Goal: Task Accomplishment & Management: Complete application form

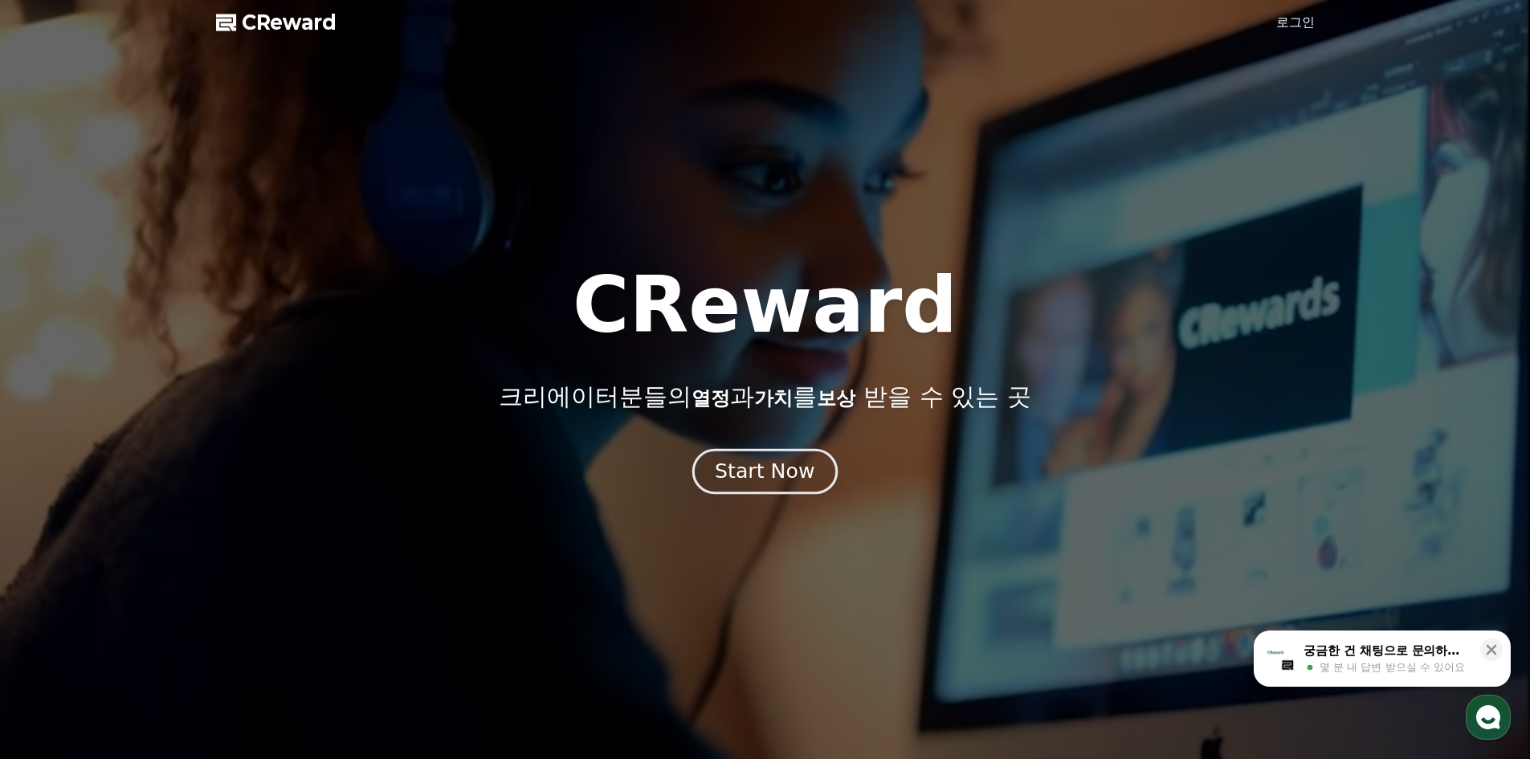
click at [773, 475] on div "Start Now" at bounding box center [765, 471] width 100 height 27
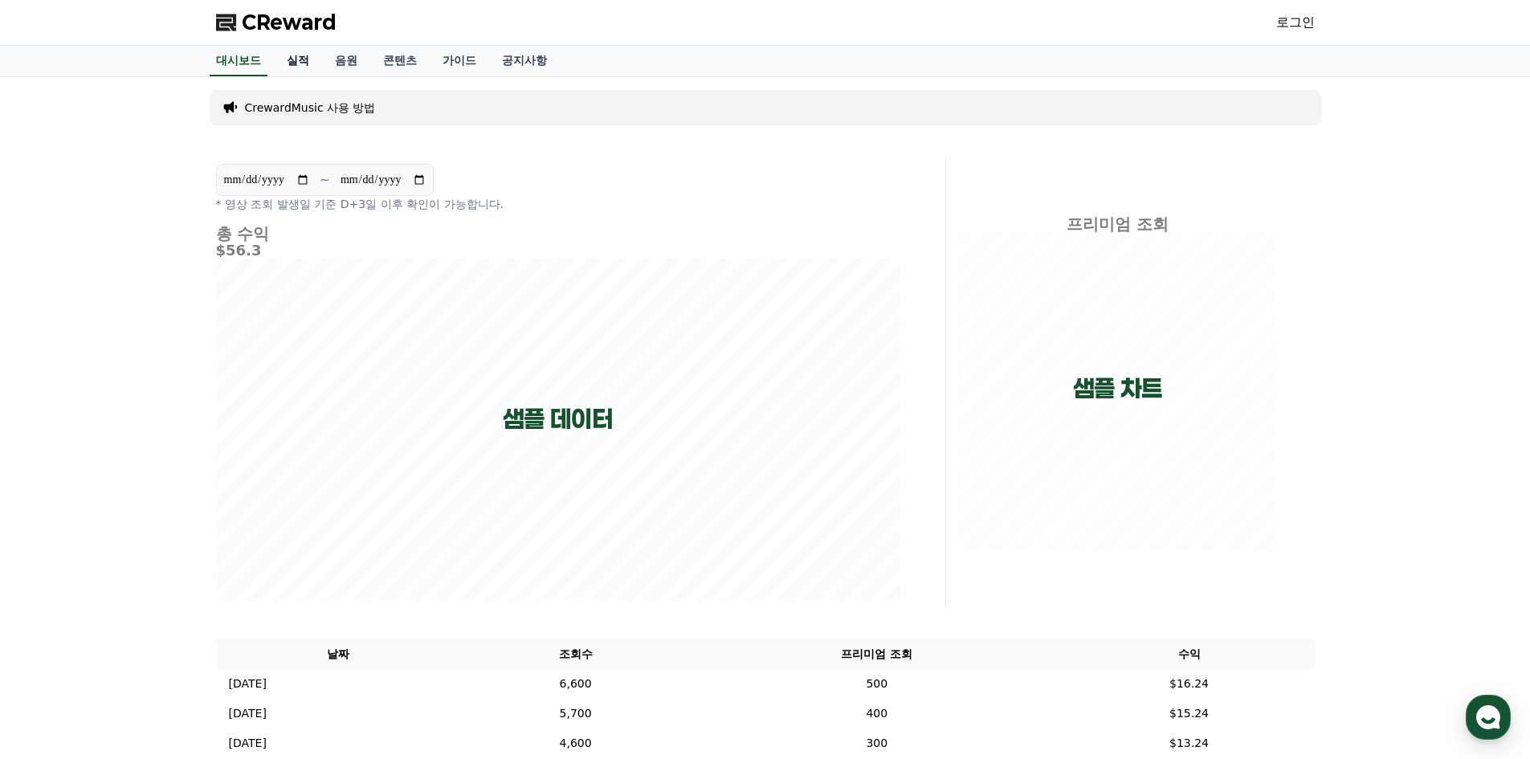
click at [287, 59] on link "실적" at bounding box center [298, 61] width 48 height 31
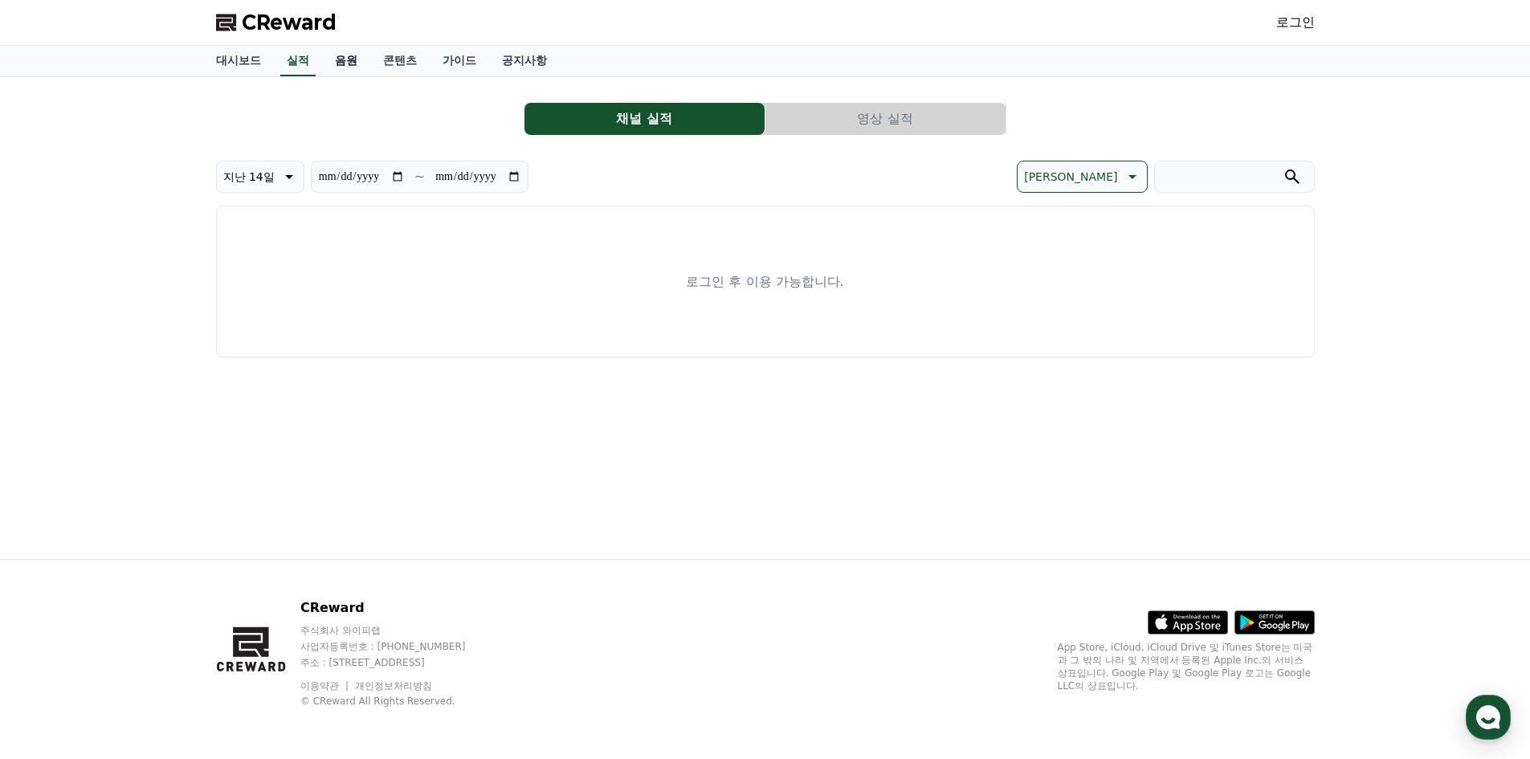
click at [348, 65] on link "음원" at bounding box center [346, 61] width 48 height 31
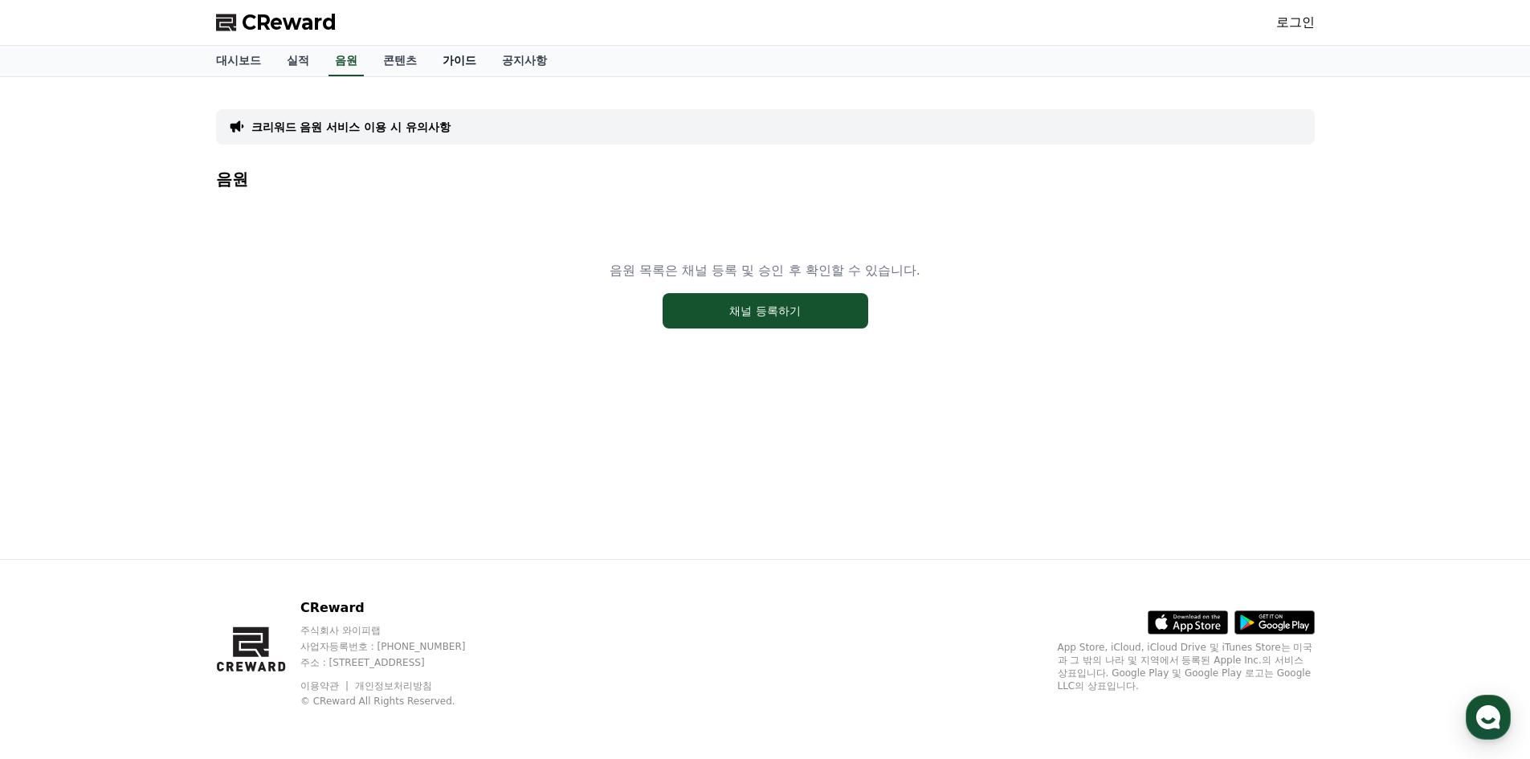
click at [463, 53] on link "가이드" at bounding box center [459, 61] width 59 height 31
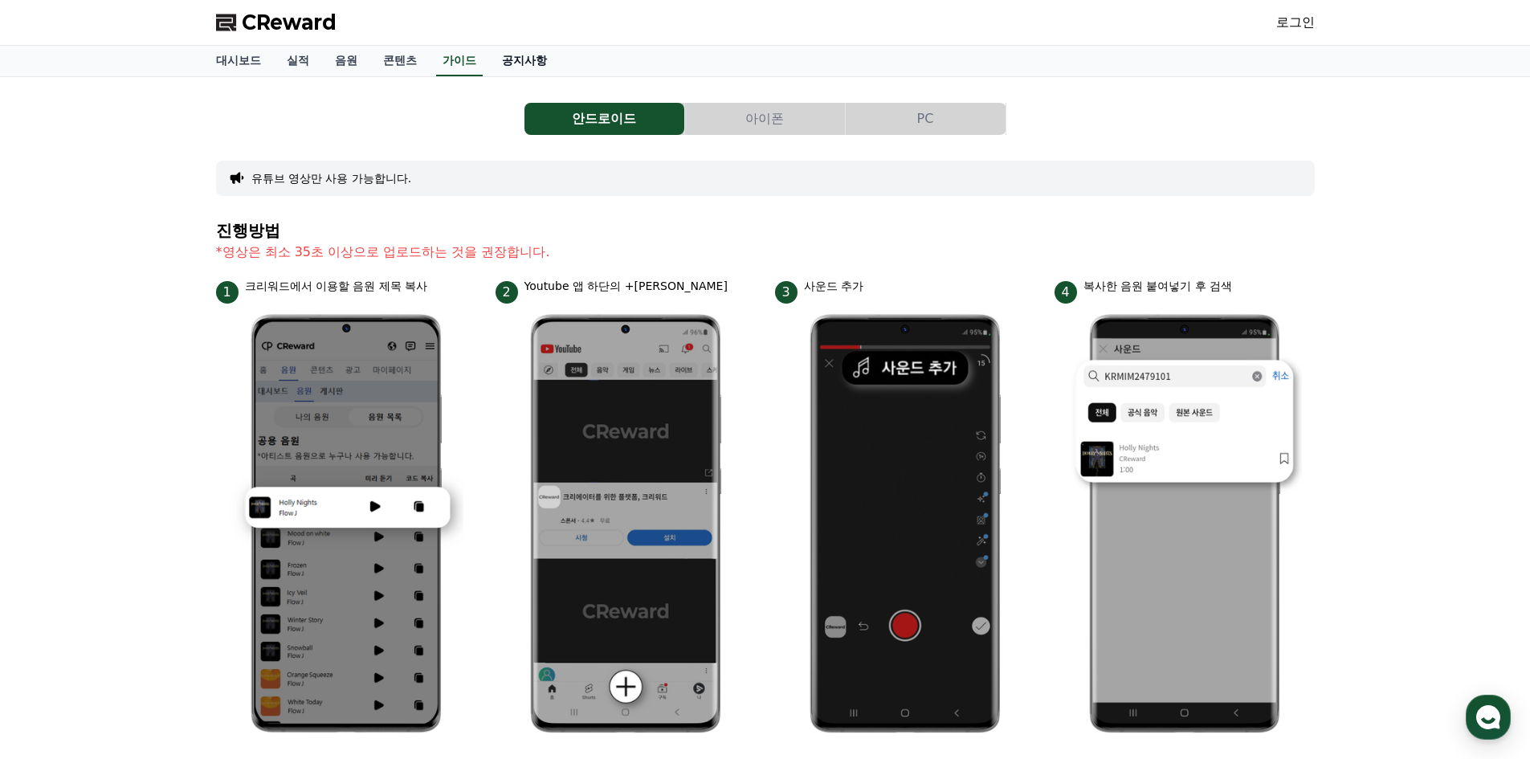
click at [521, 47] on link "공지사항" at bounding box center [524, 61] width 71 height 31
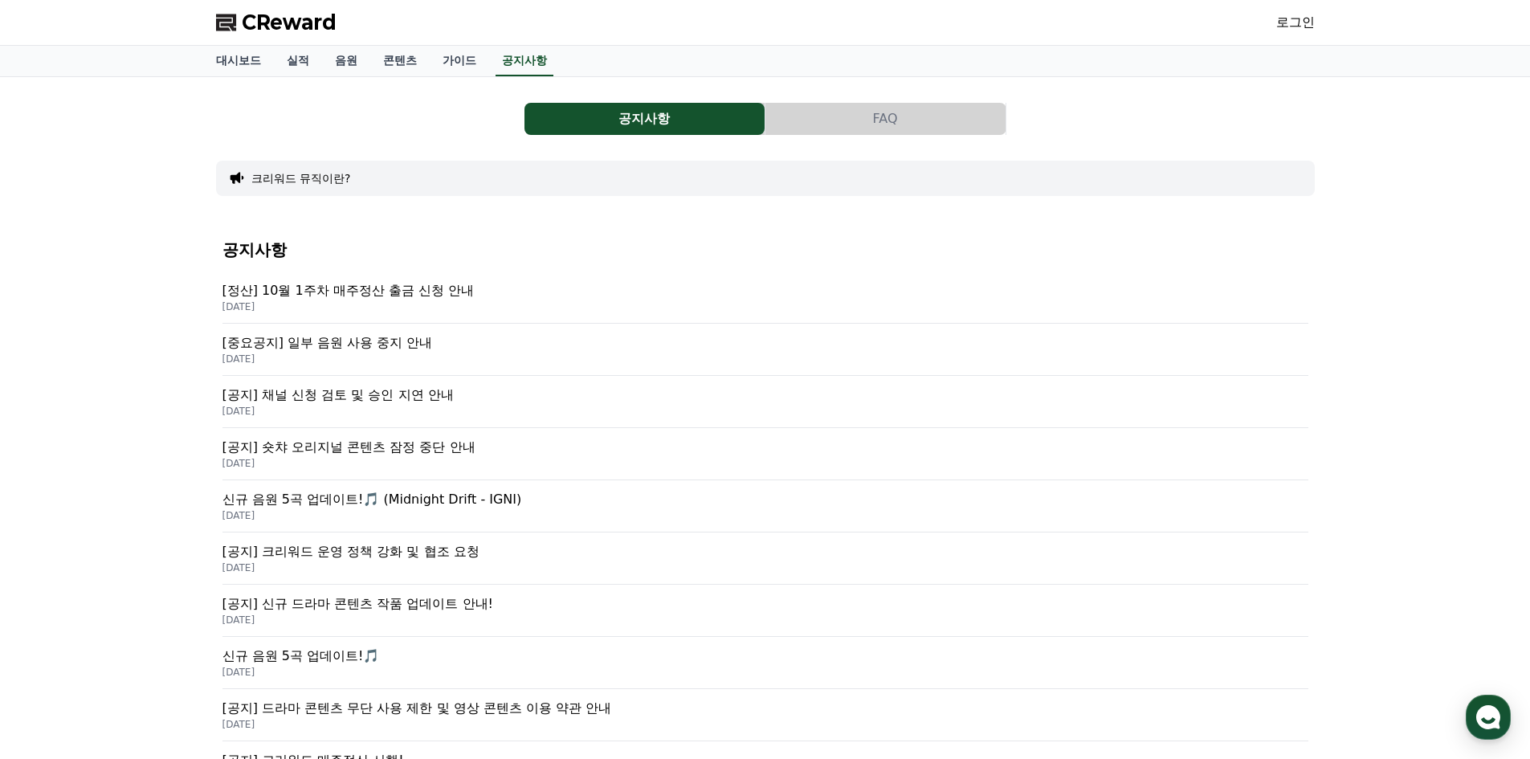
click at [355, 343] on p "[중요공지] 일부 음원 사용 중지 안내" at bounding box center [765, 342] width 1086 height 19
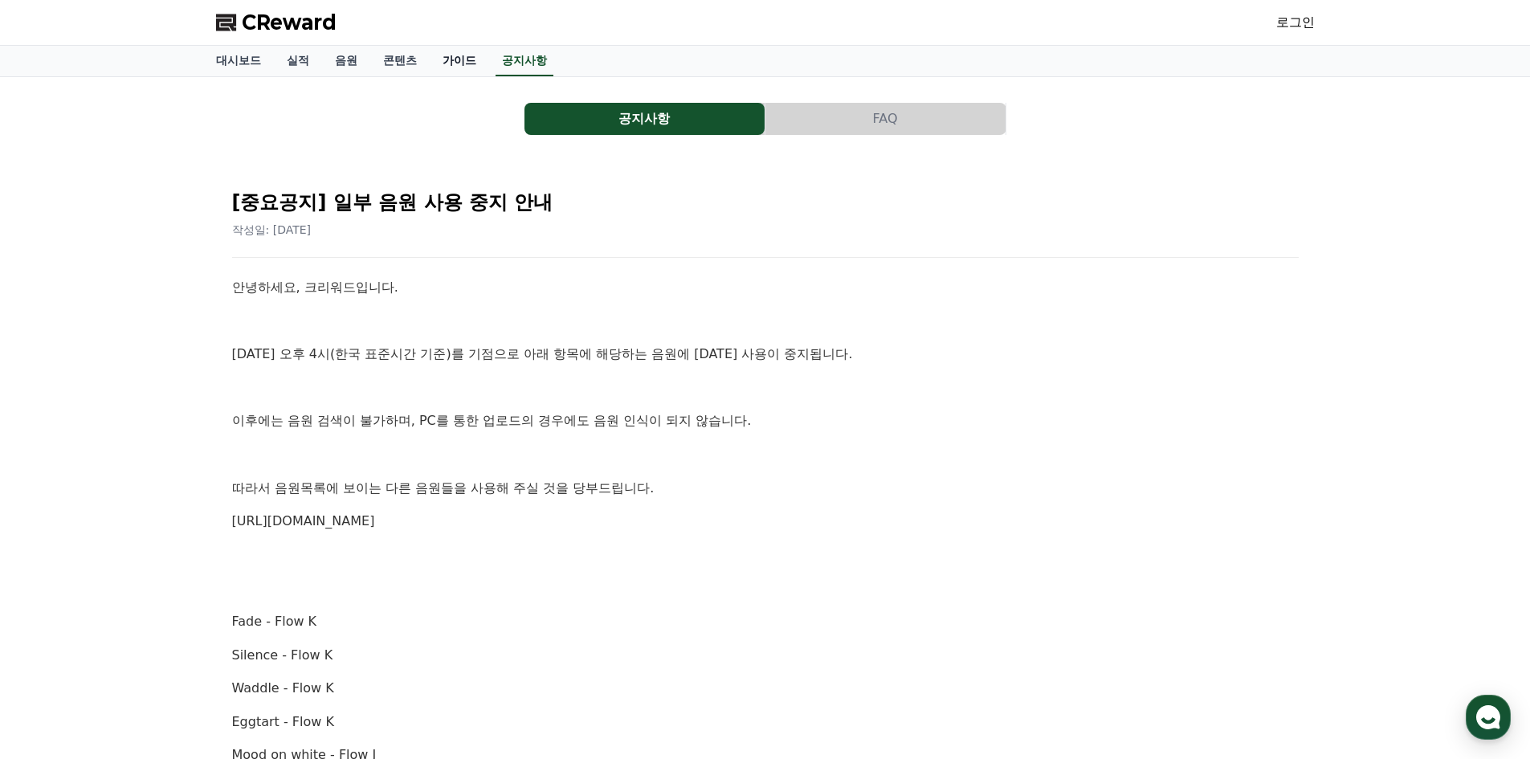
click at [457, 55] on link "가이드" at bounding box center [459, 61] width 59 height 31
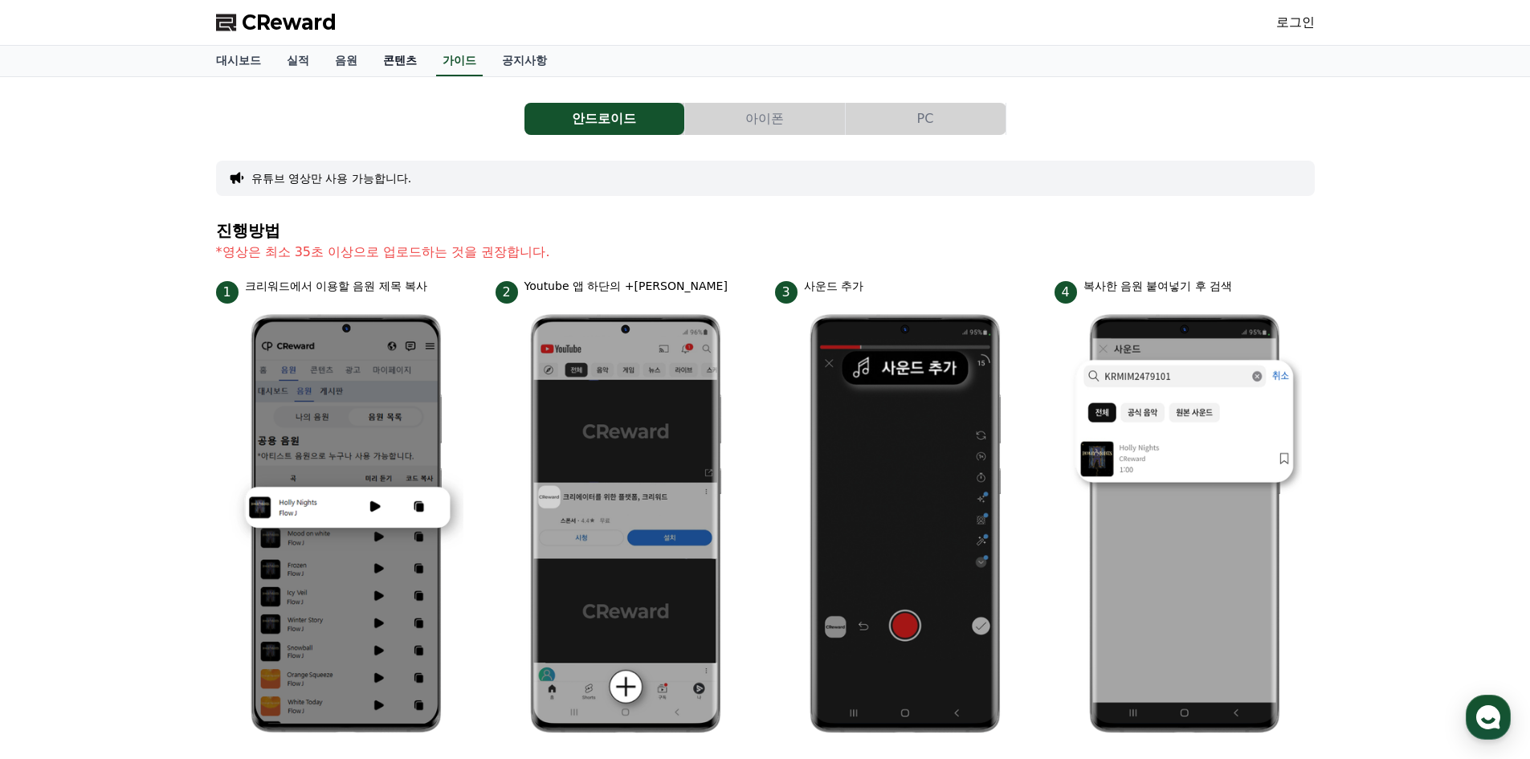
click at [403, 63] on link "콘텐츠" at bounding box center [399, 61] width 59 height 31
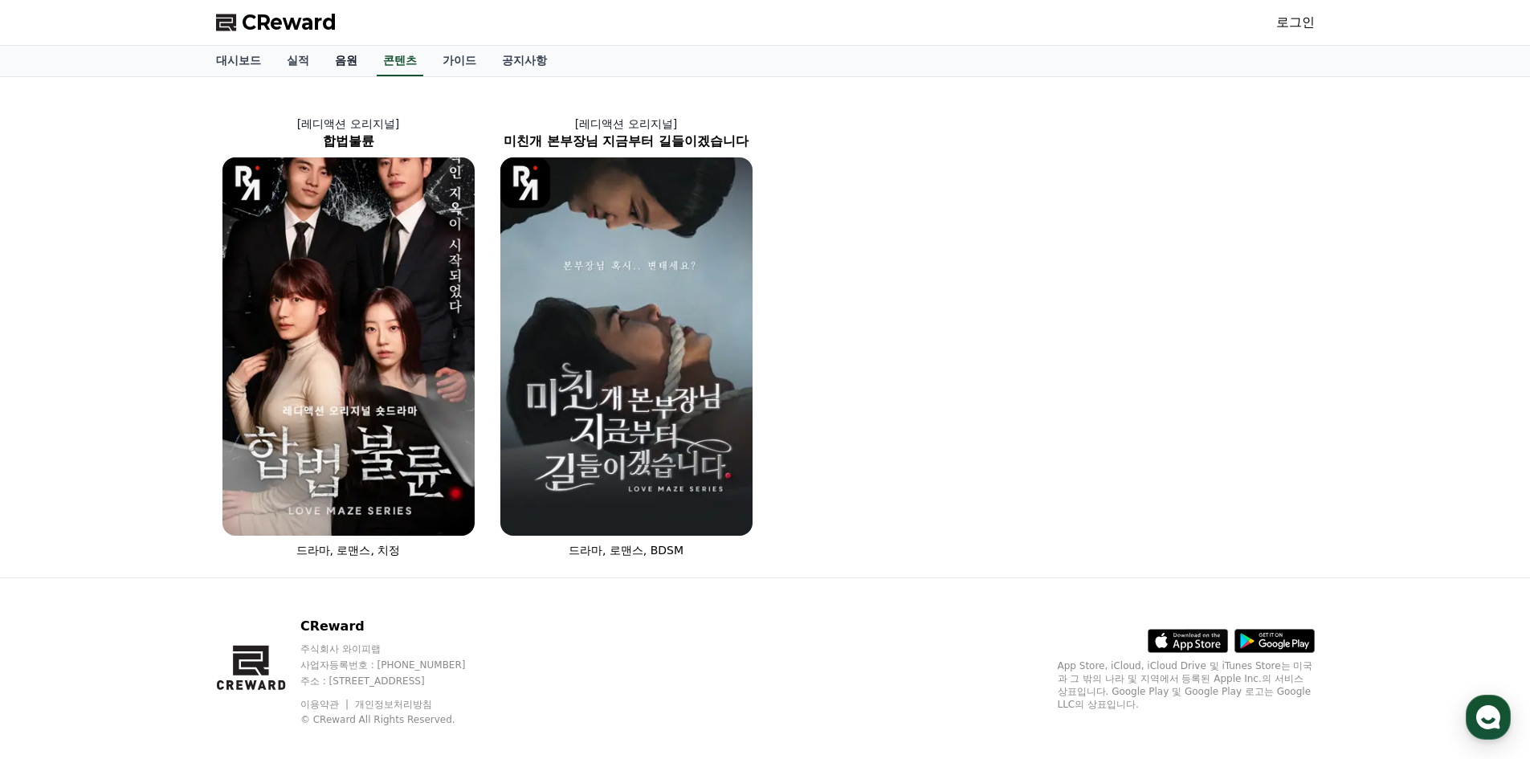
click at [332, 63] on link "음원" at bounding box center [346, 61] width 48 height 31
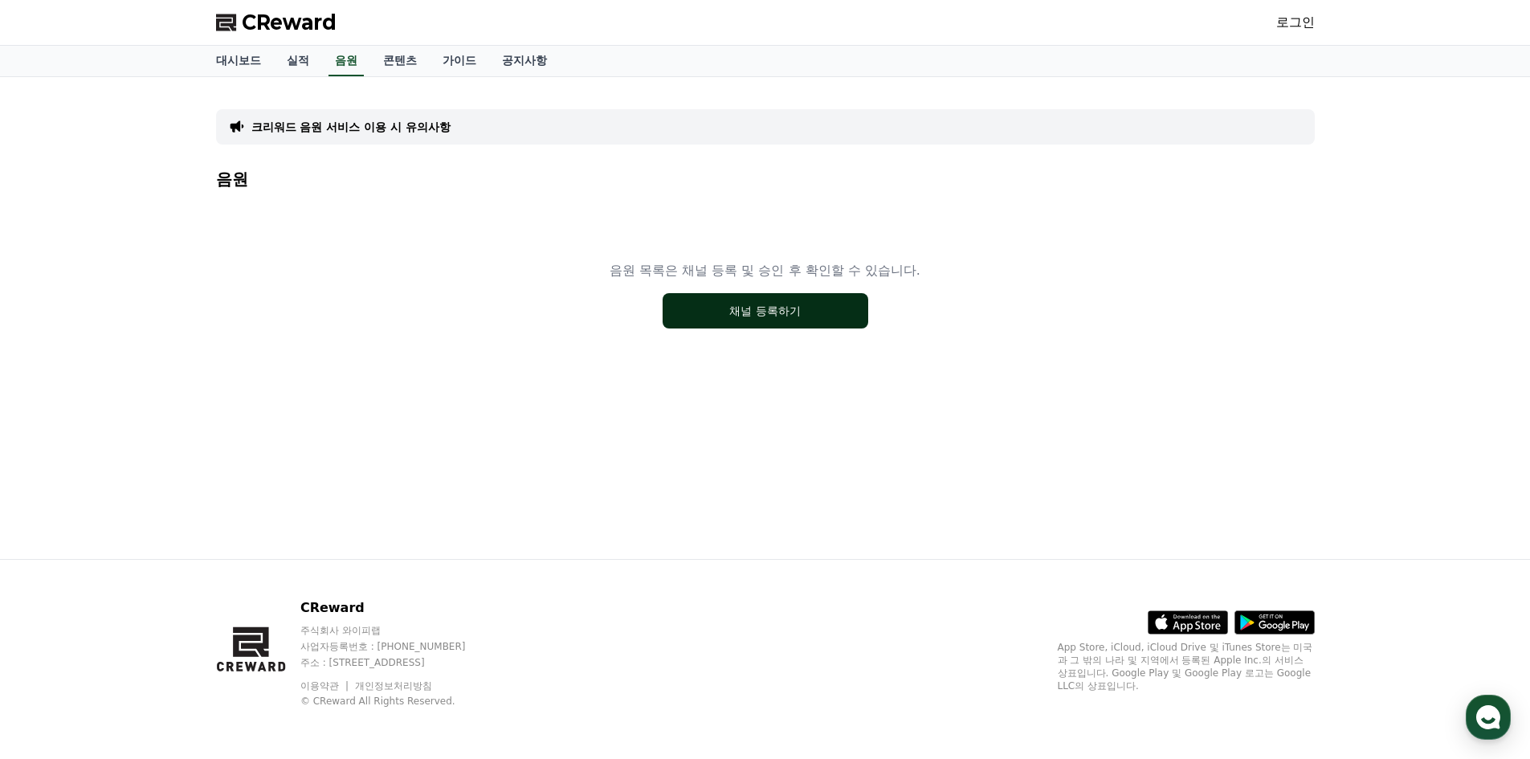
click at [767, 307] on button "채널 등록하기" at bounding box center [765, 310] width 206 height 35
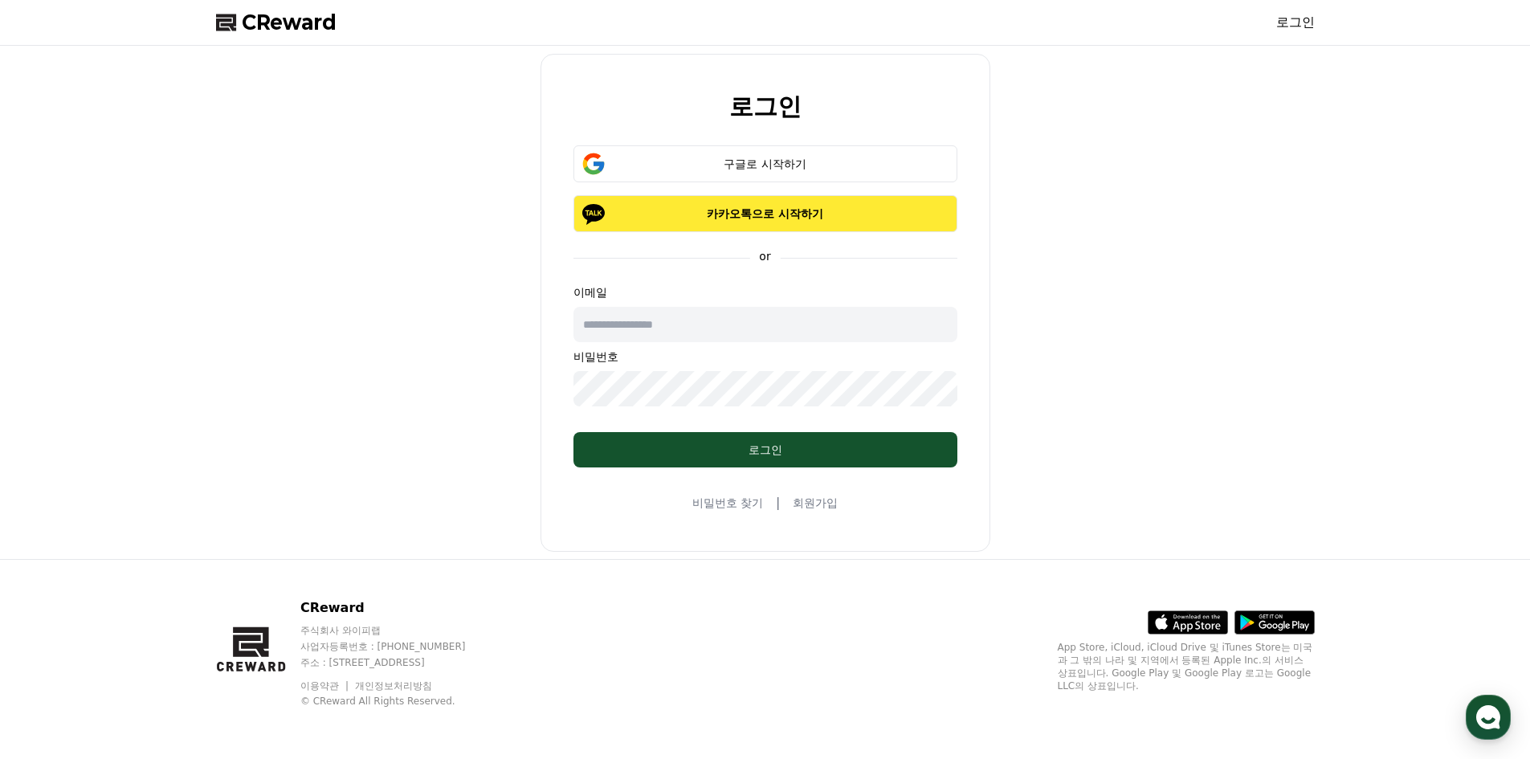
click at [764, 218] on p "카카오톡으로 시작하기" at bounding box center [765, 214] width 337 height 16
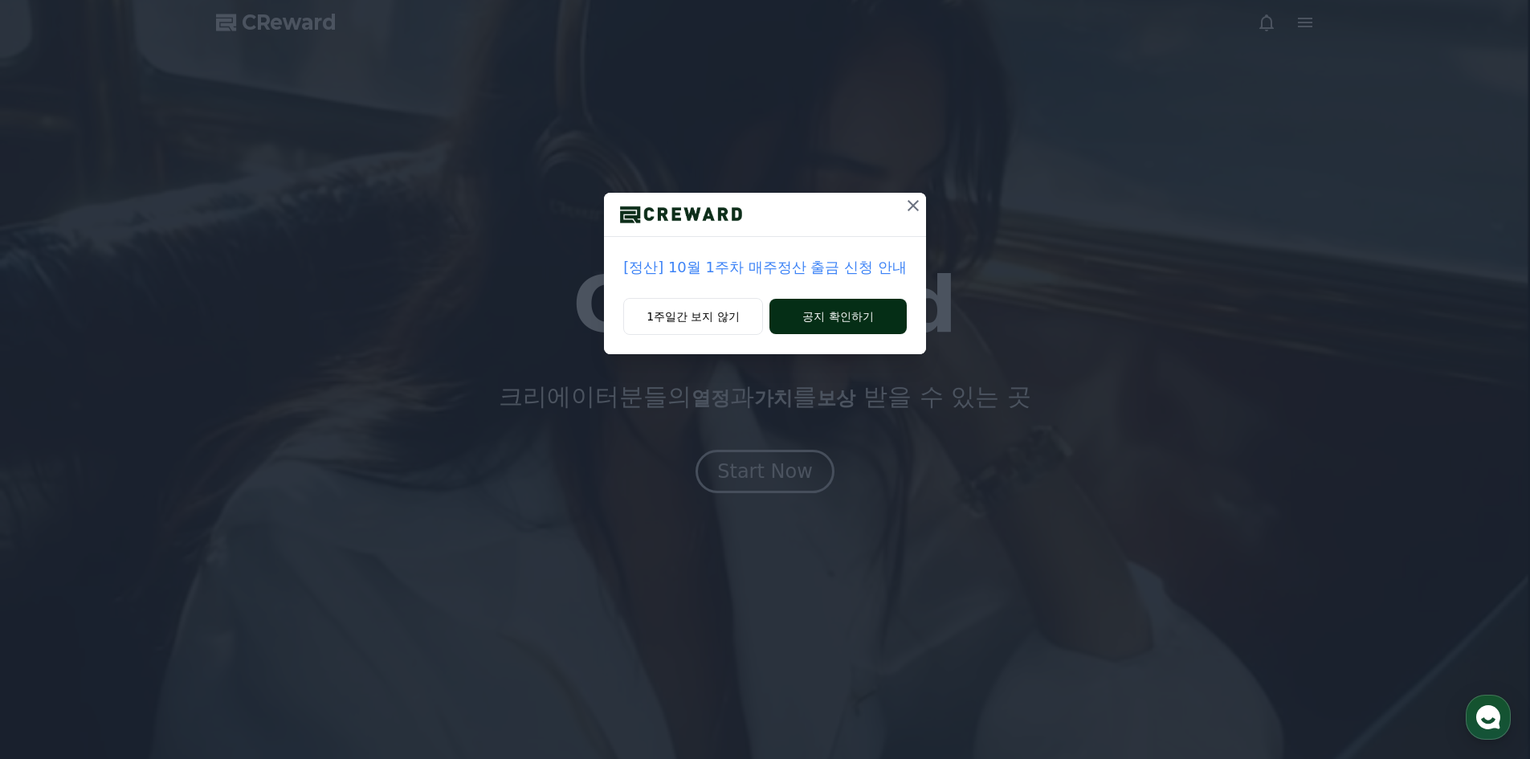
click at [825, 320] on button "공지 확인하기" at bounding box center [837, 316] width 137 height 35
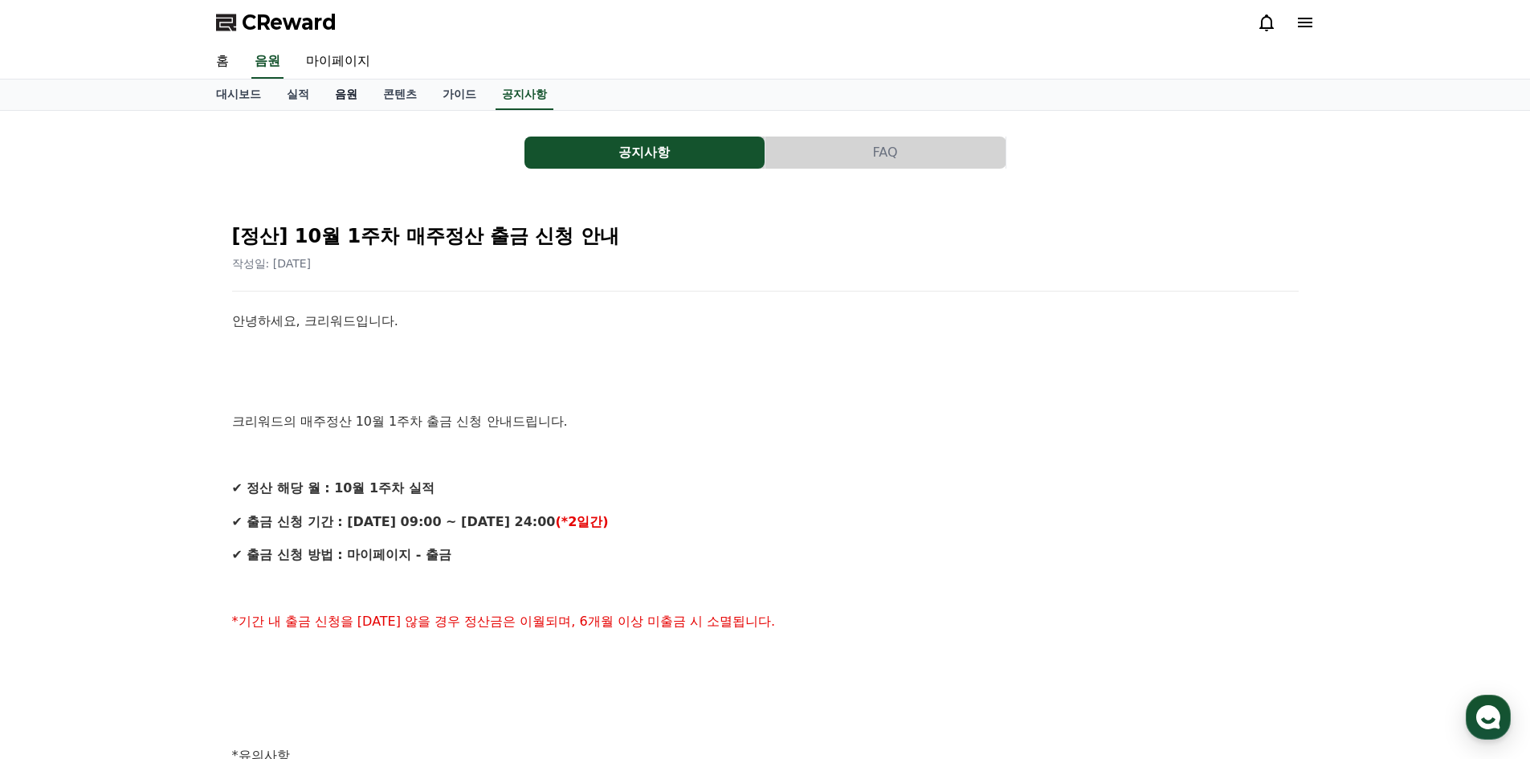
click at [347, 94] on link "음원" at bounding box center [346, 94] width 48 height 31
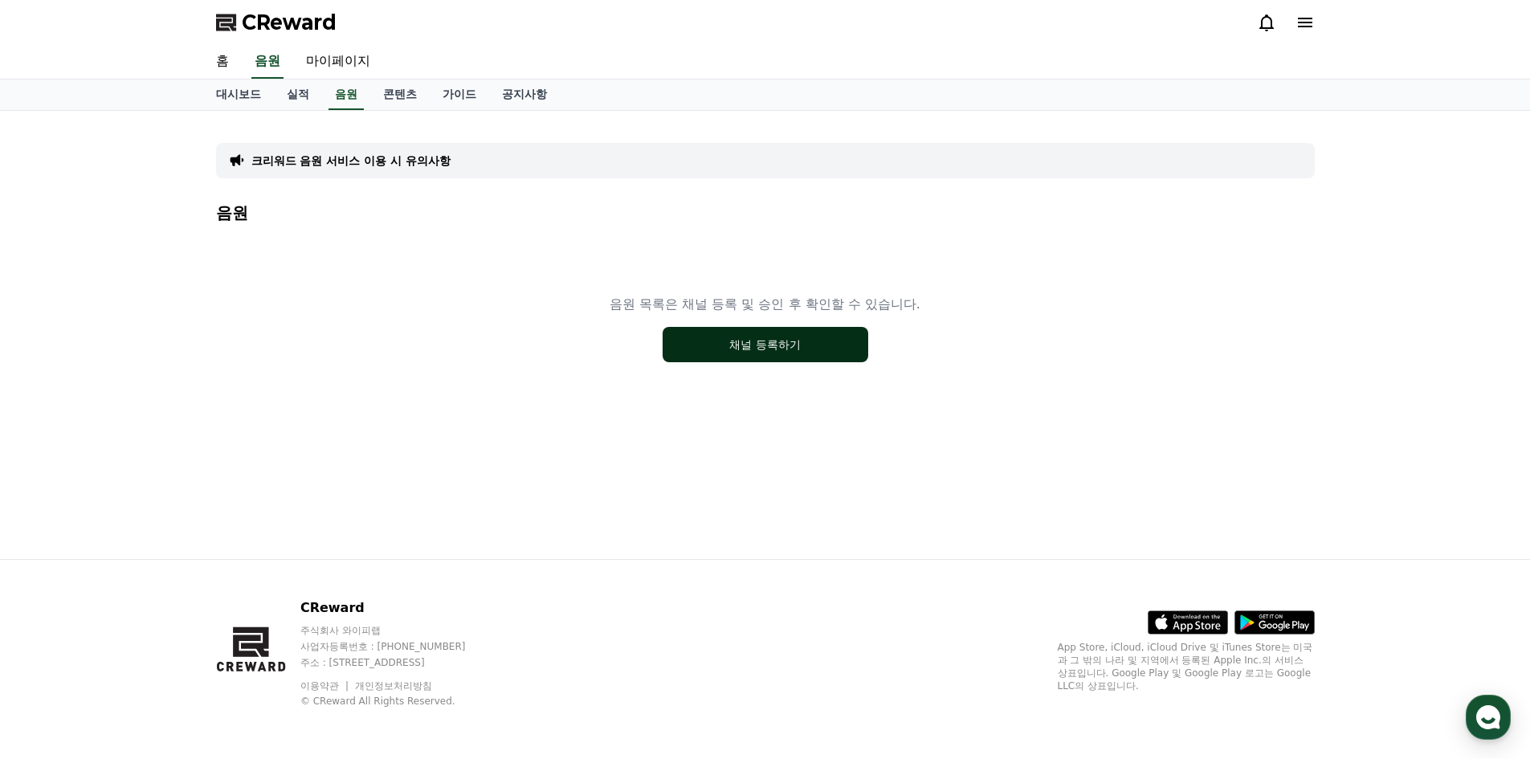
click at [774, 348] on button "채널 등록하기" at bounding box center [765, 344] width 206 height 35
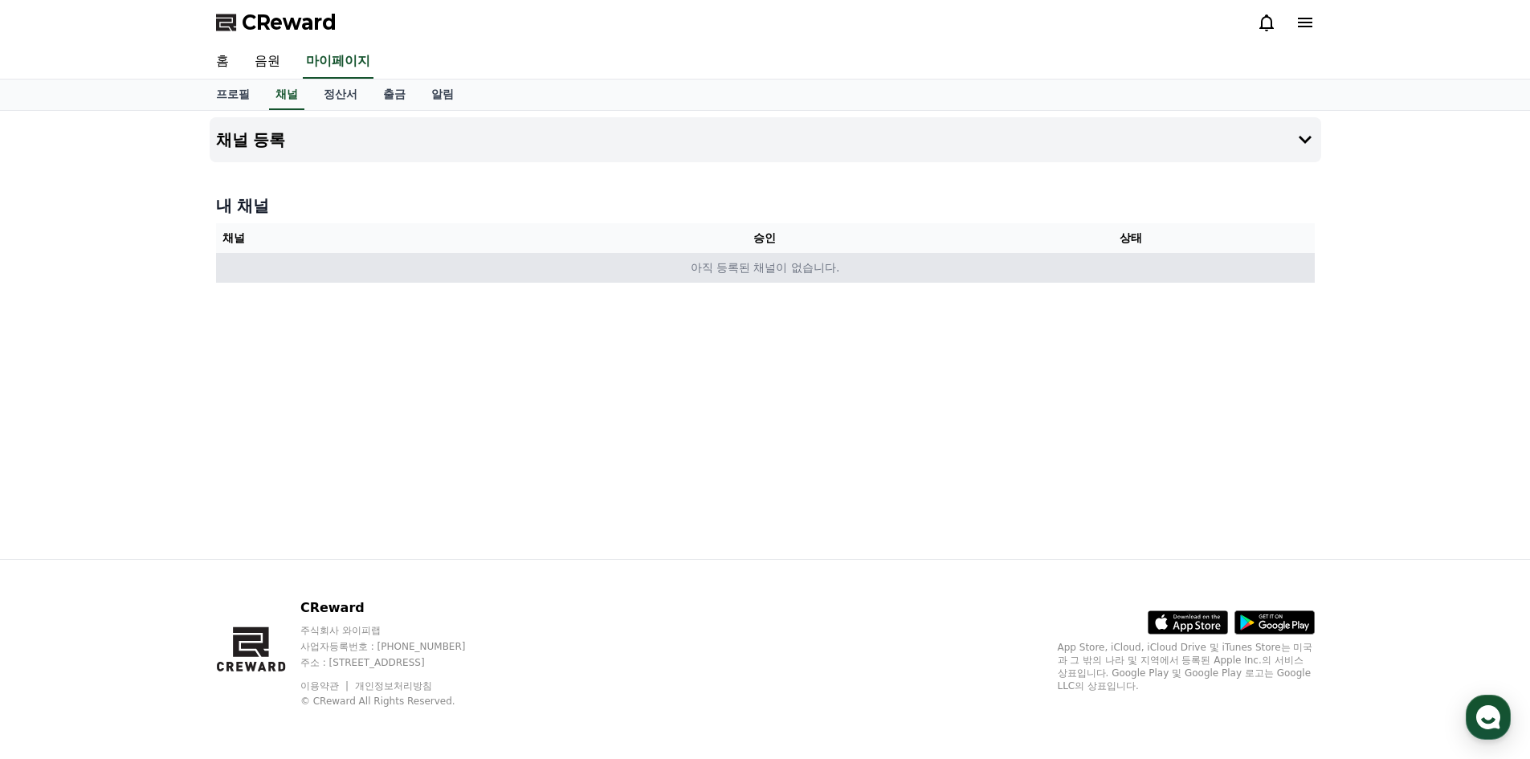
click at [720, 275] on td "아직 등록된 채널이 없습니다." at bounding box center [765, 268] width 1098 height 30
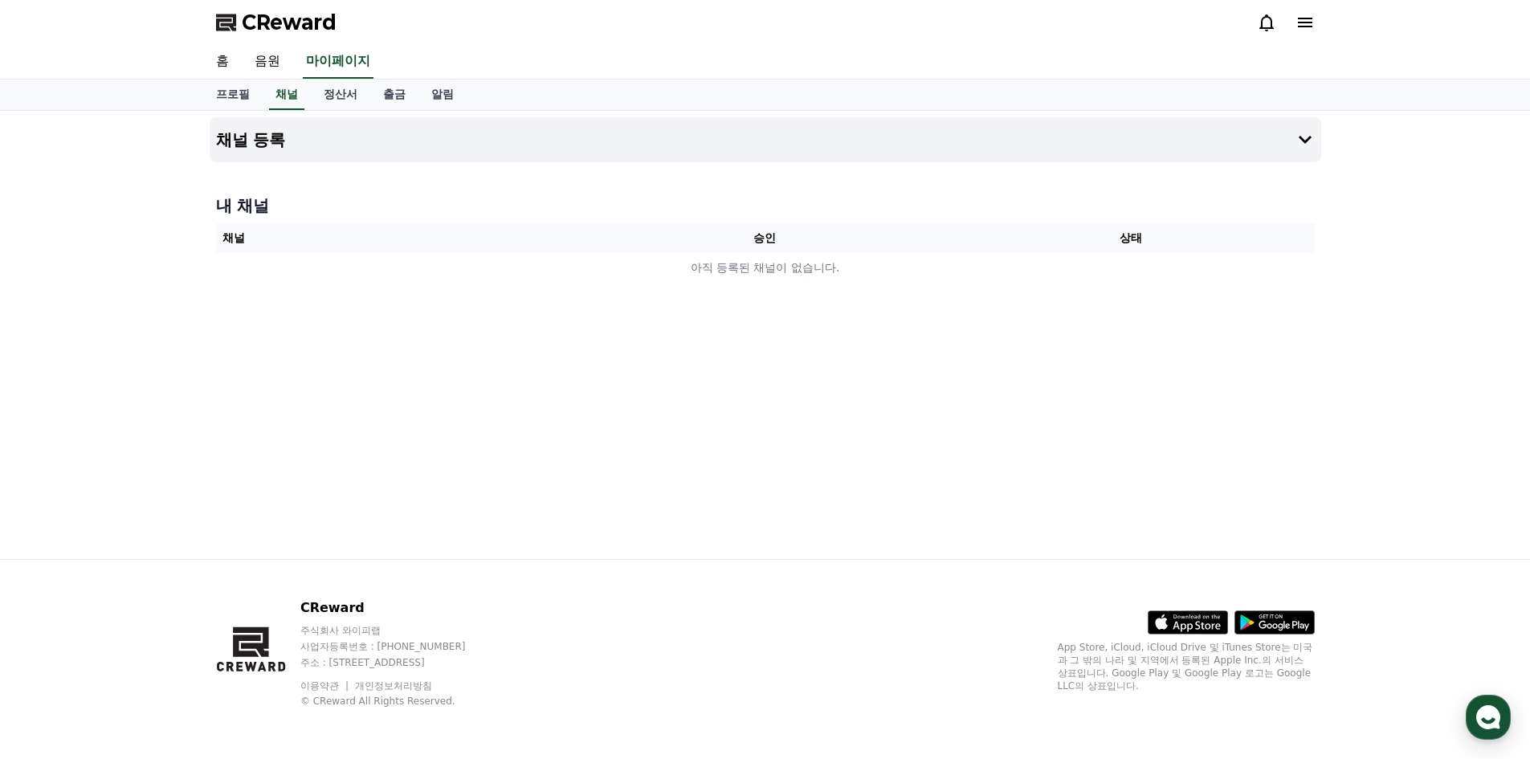
click at [759, 238] on th "승인" at bounding box center [764, 238] width 366 height 30
click at [732, 141] on button "채널 등록" at bounding box center [765, 139] width 1111 height 45
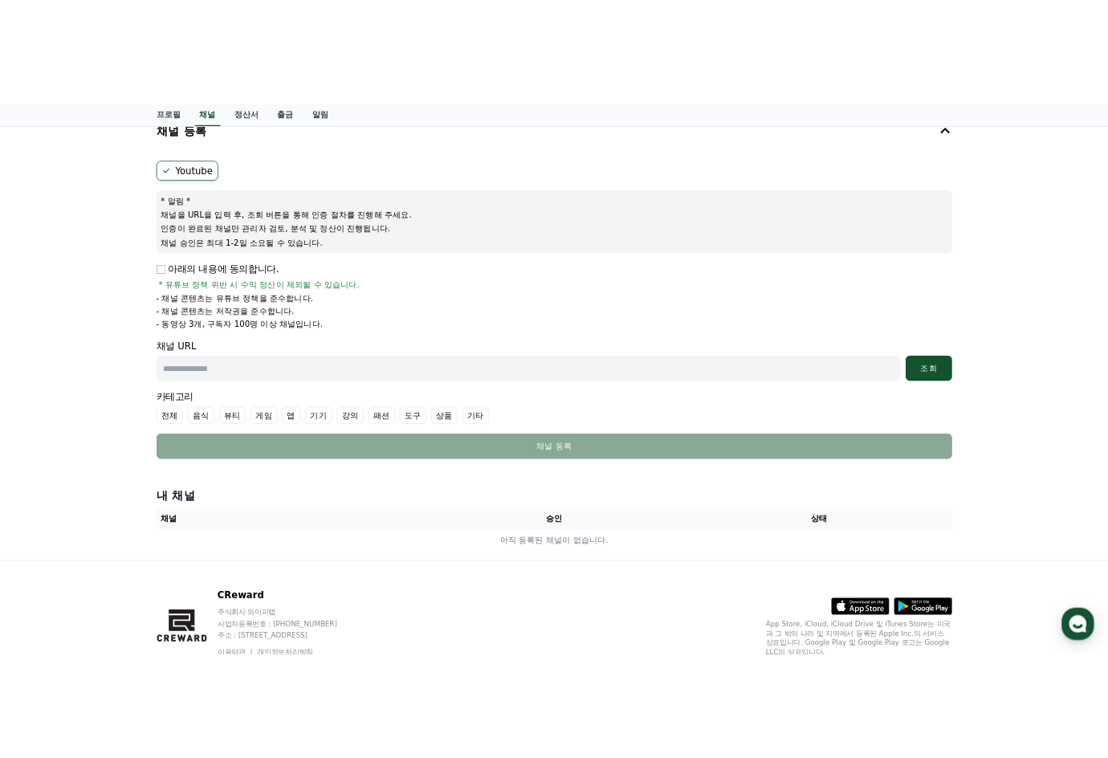
scroll to position [13, 0]
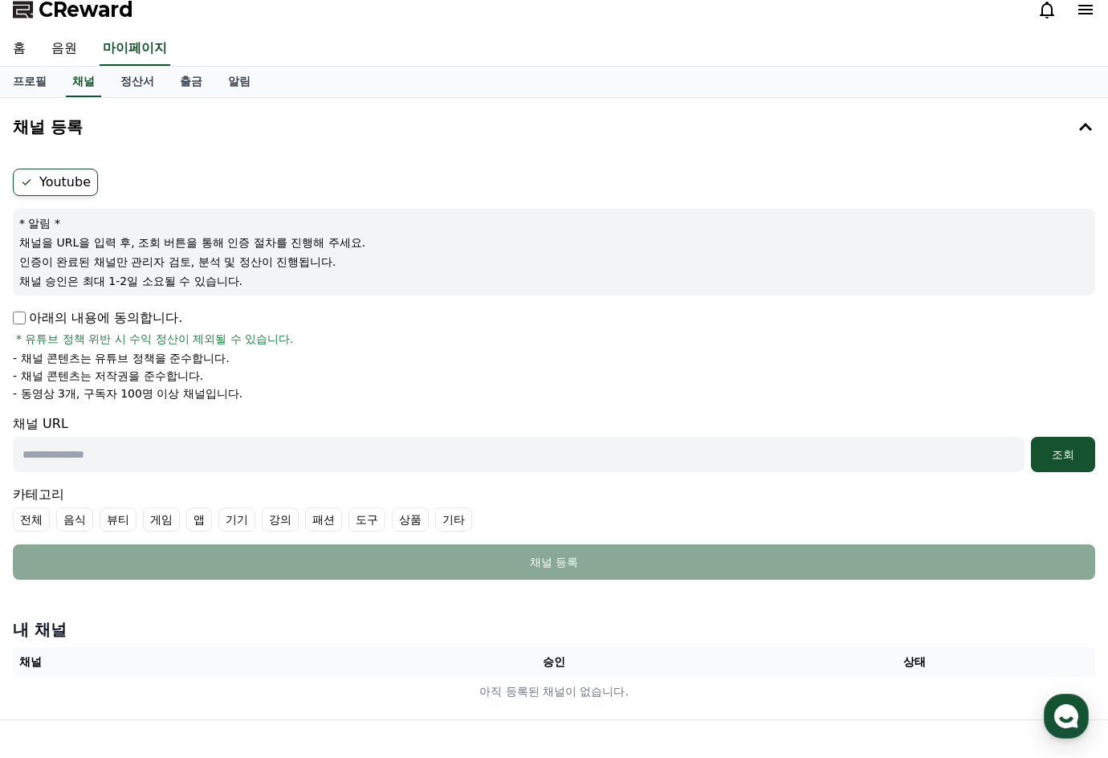
click at [290, 465] on input "text" at bounding box center [519, 454] width 1012 height 35
paste input "**********"
type input "**********"
click at [1074, 450] on div "조회" at bounding box center [1062, 454] width 51 height 16
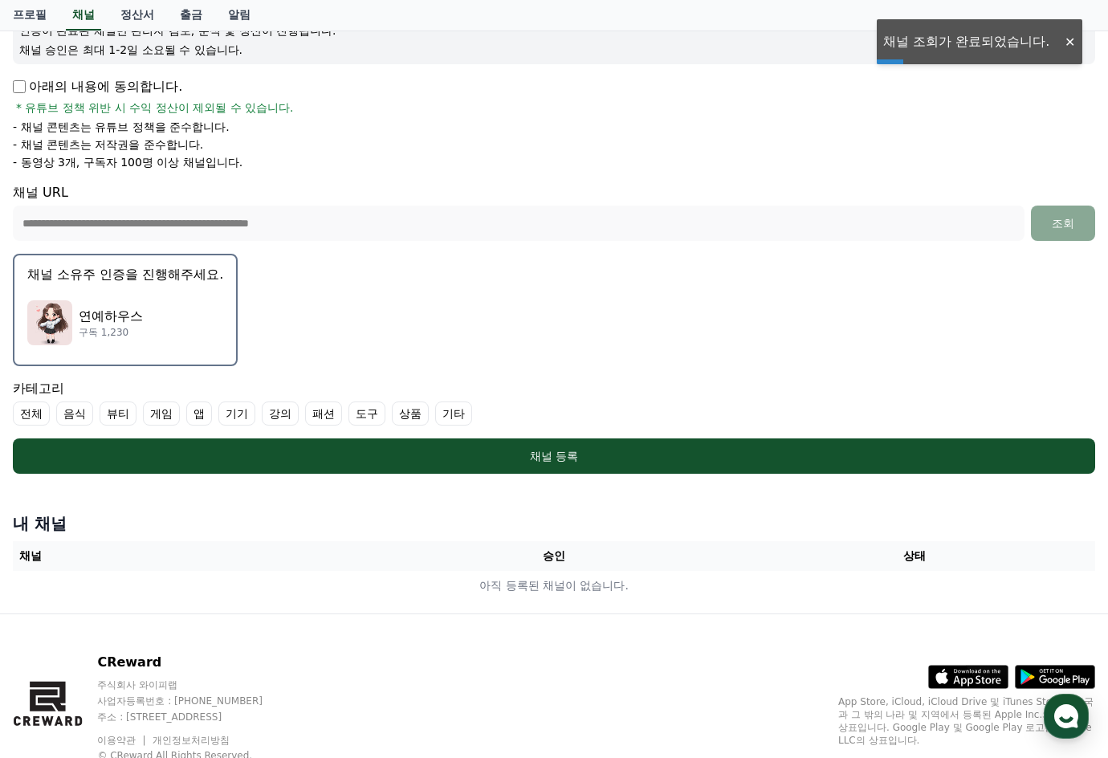
scroll to position [254, 0]
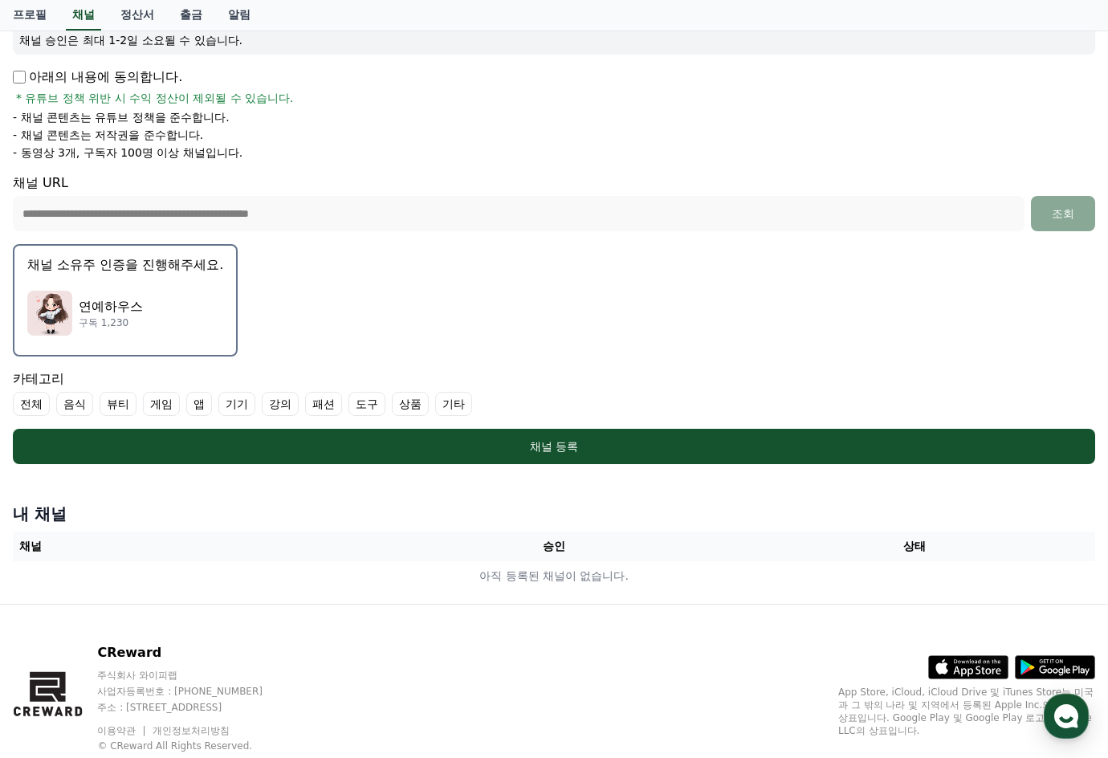
click at [132, 311] on p "연예하우스" at bounding box center [111, 306] width 64 height 19
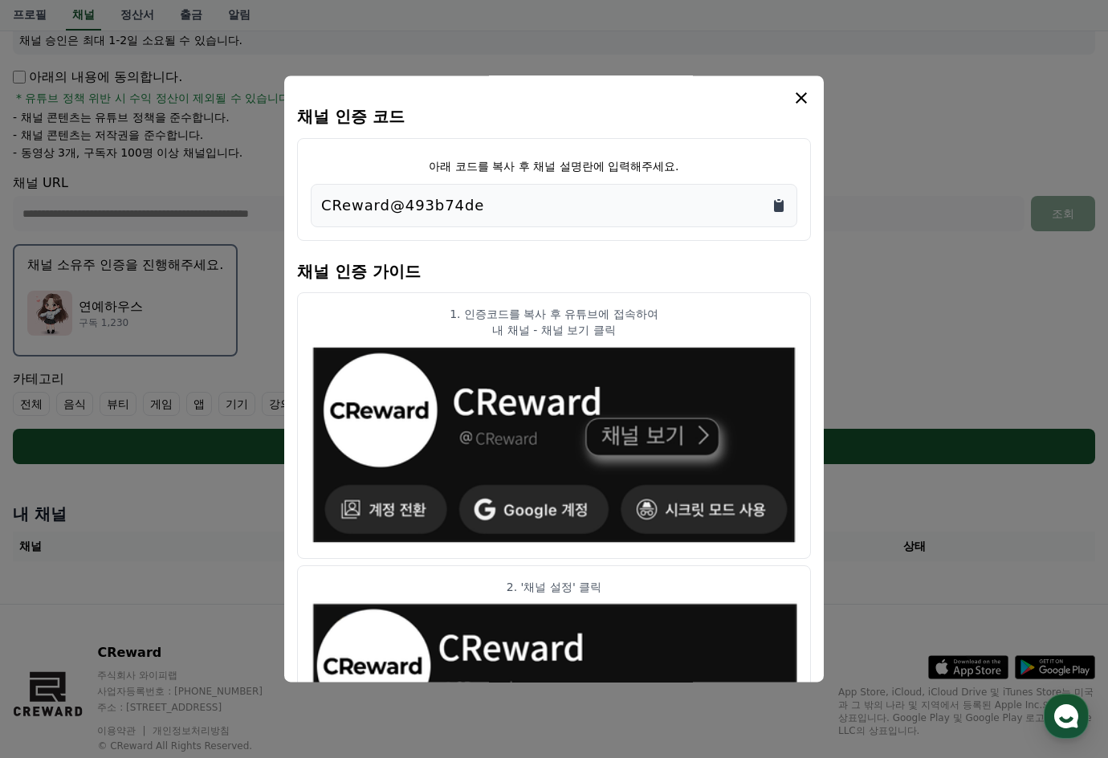
click at [777, 205] on icon "Copy to clipboard" at bounding box center [779, 206] width 10 height 12
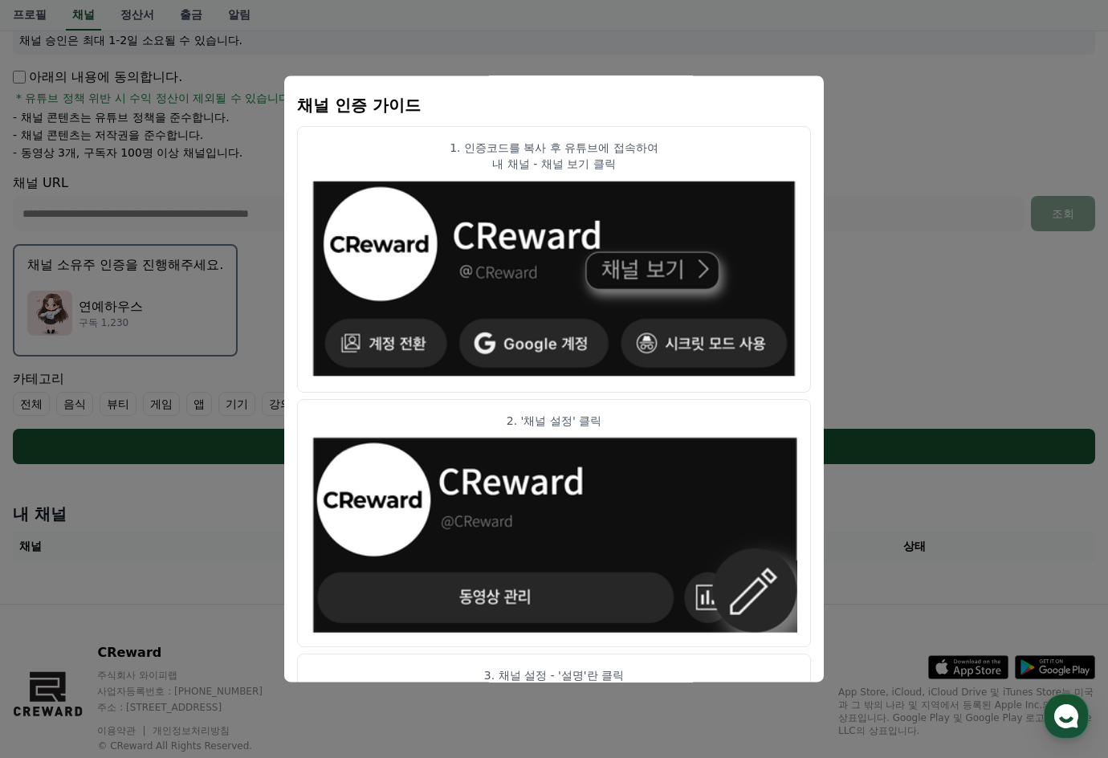
scroll to position [0, 0]
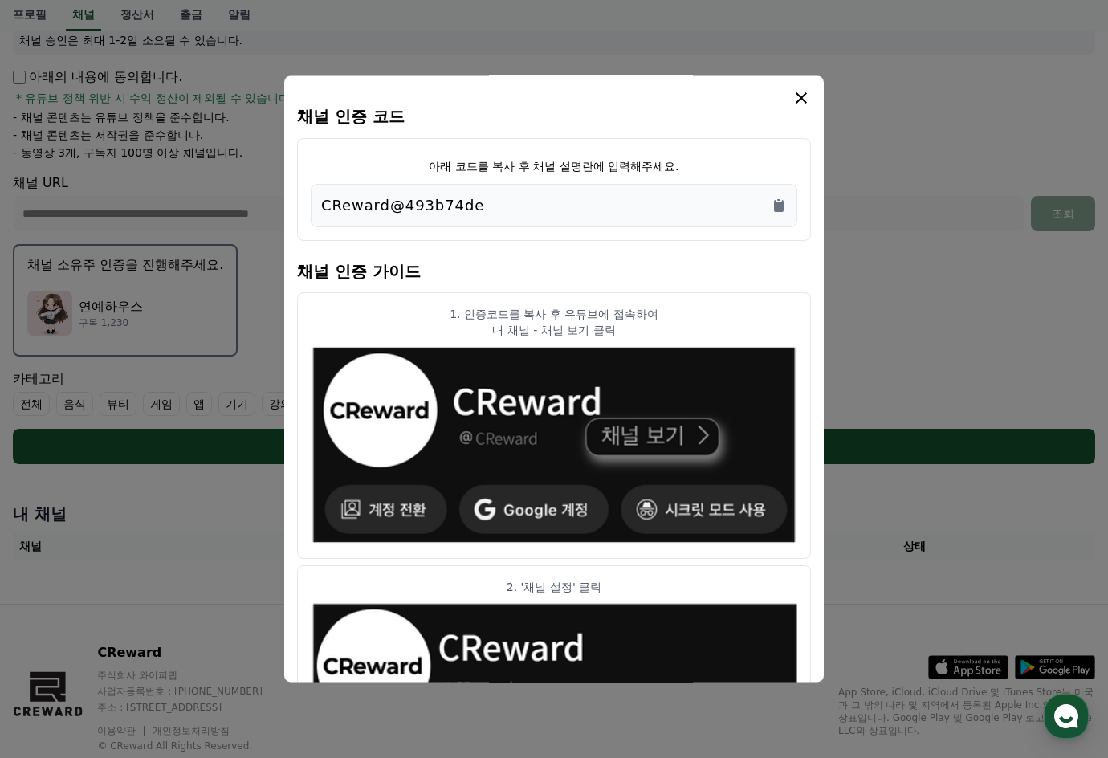
click at [803, 95] on icon "modal" at bounding box center [801, 97] width 19 height 19
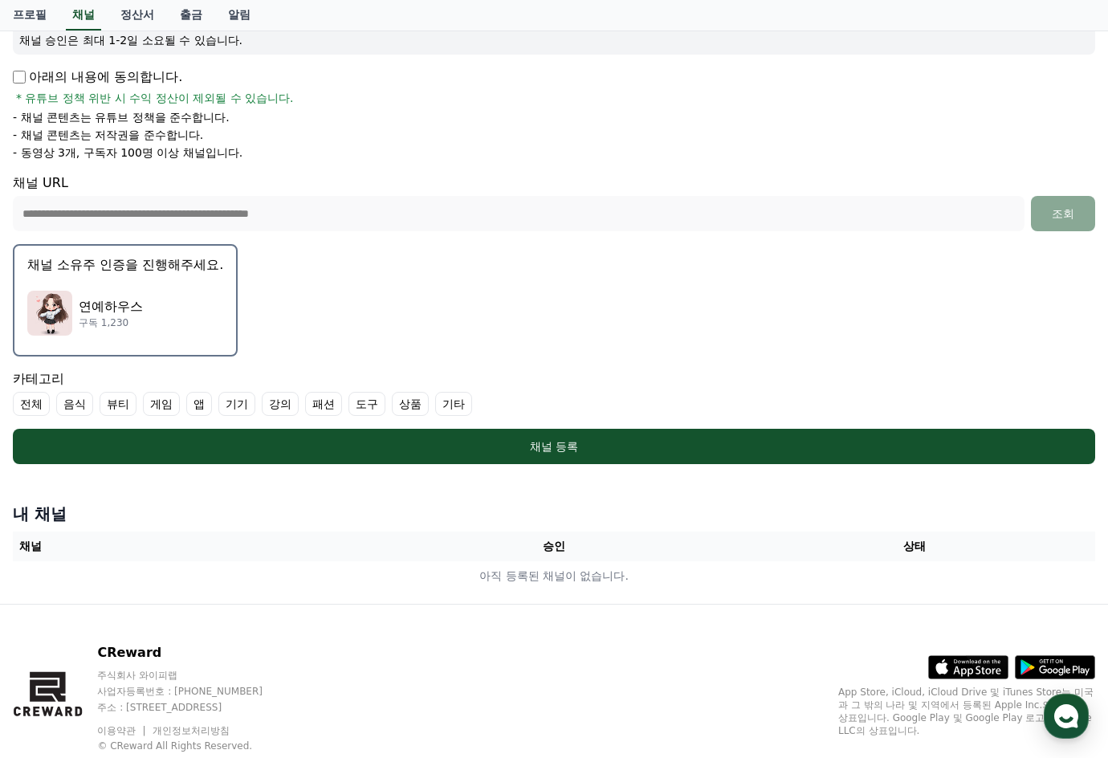
click at [164, 297] on div "연예하우스 구독 1,230" at bounding box center [125, 313] width 196 height 64
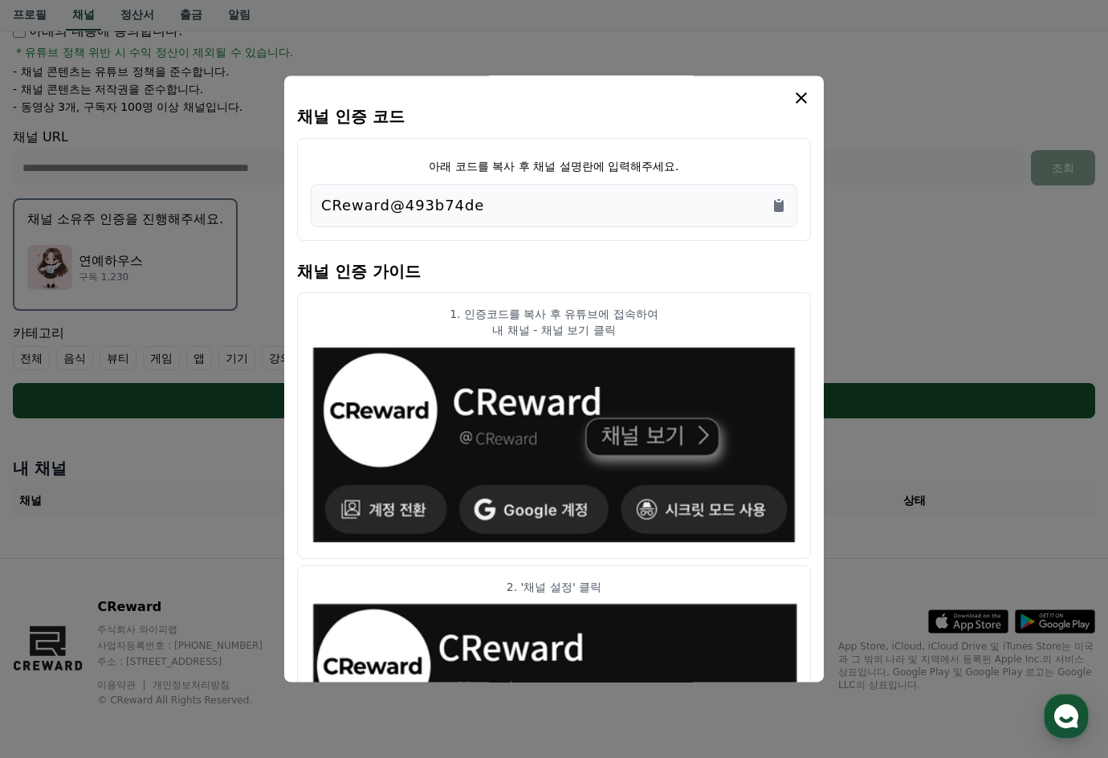
click at [803, 96] on icon "modal" at bounding box center [801, 97] width 19 height 19
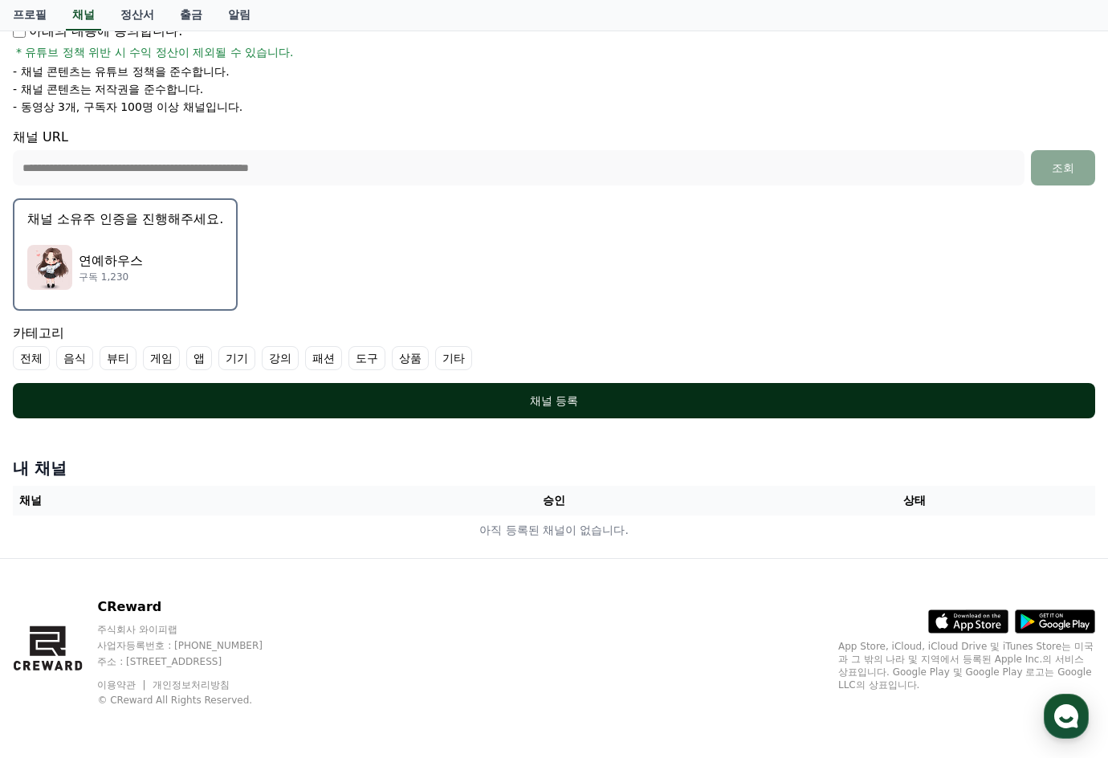
click at [557, 399] on div "채널 등록" at bounding box center [554, 401] width 1018 height 16
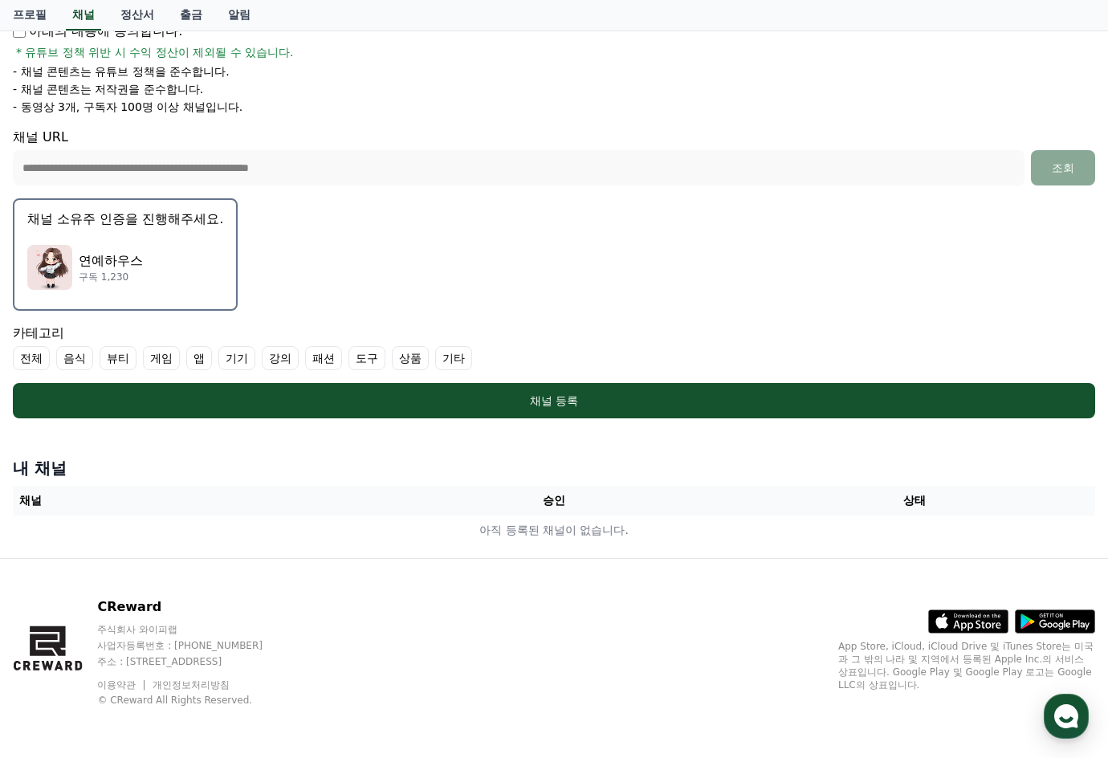
click at [450, 356] on label "기타" at bounding box center [453, 358] width 37 height 24
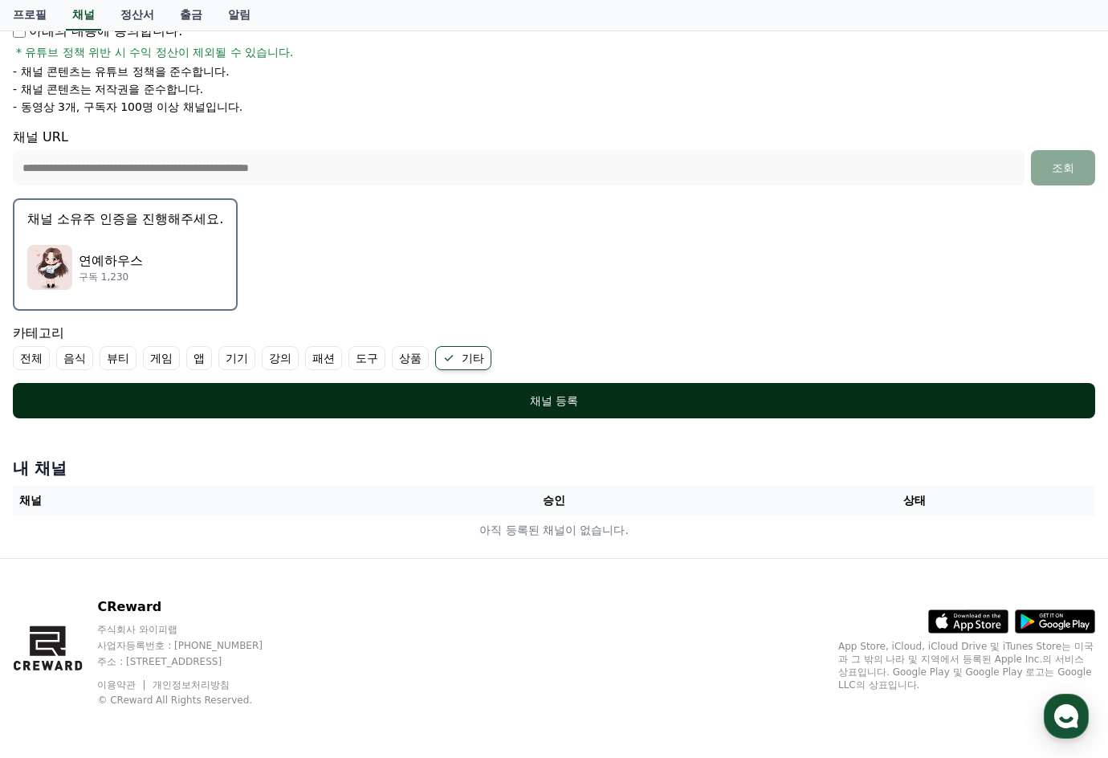
click at [546, 406] on div "채널 등록" at bounding box center [554, 401] width 1018 height 16
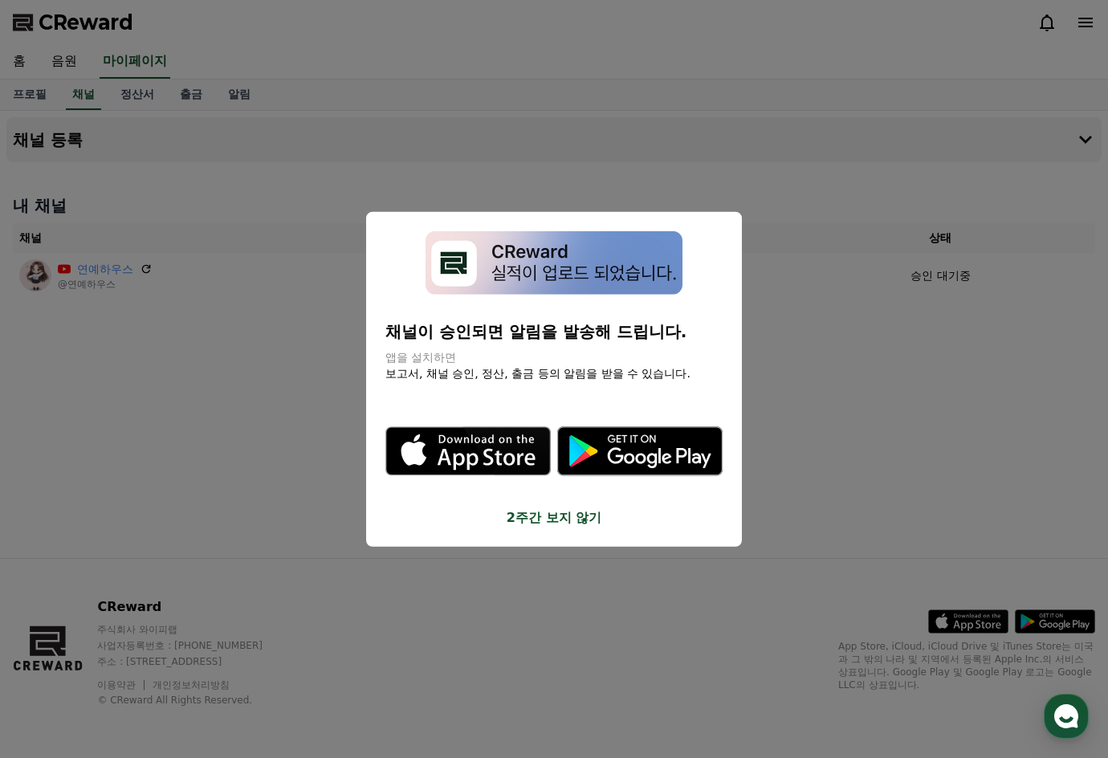
click at [840, 397] on button "close modal" at bounding box center [554, 379] width 1108 height 758
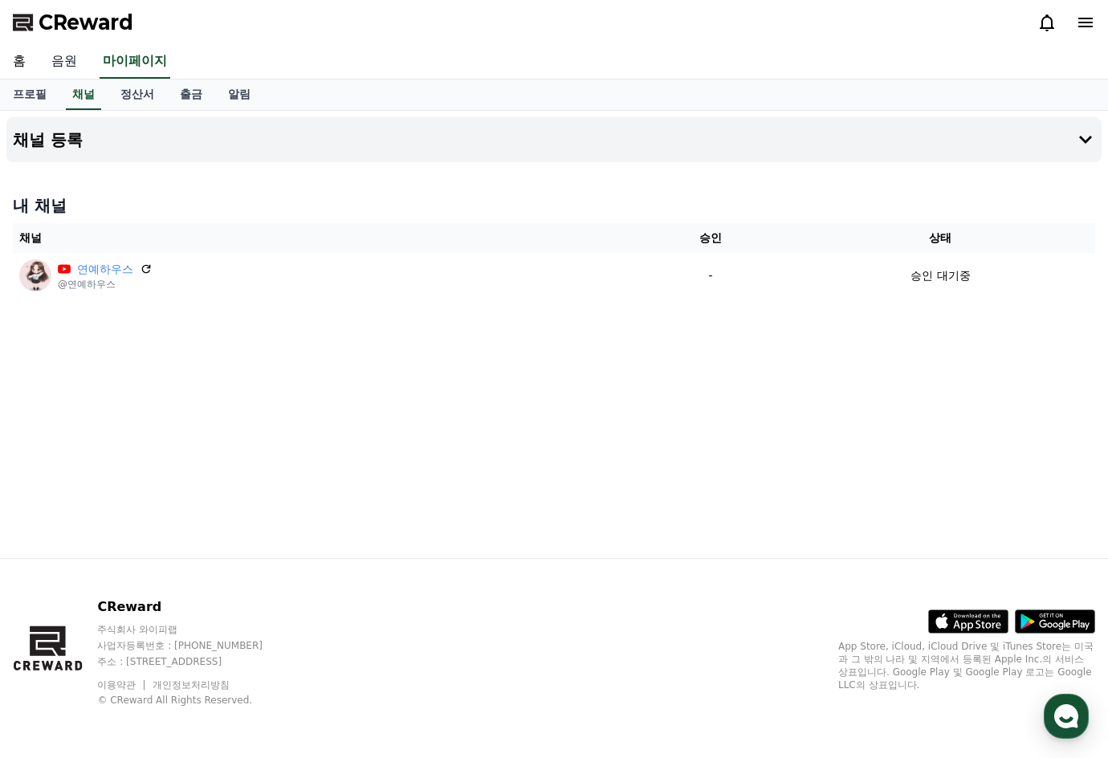
click at [59, 59] on link "음원" at bounding box center [64, 62] width 51 height 34
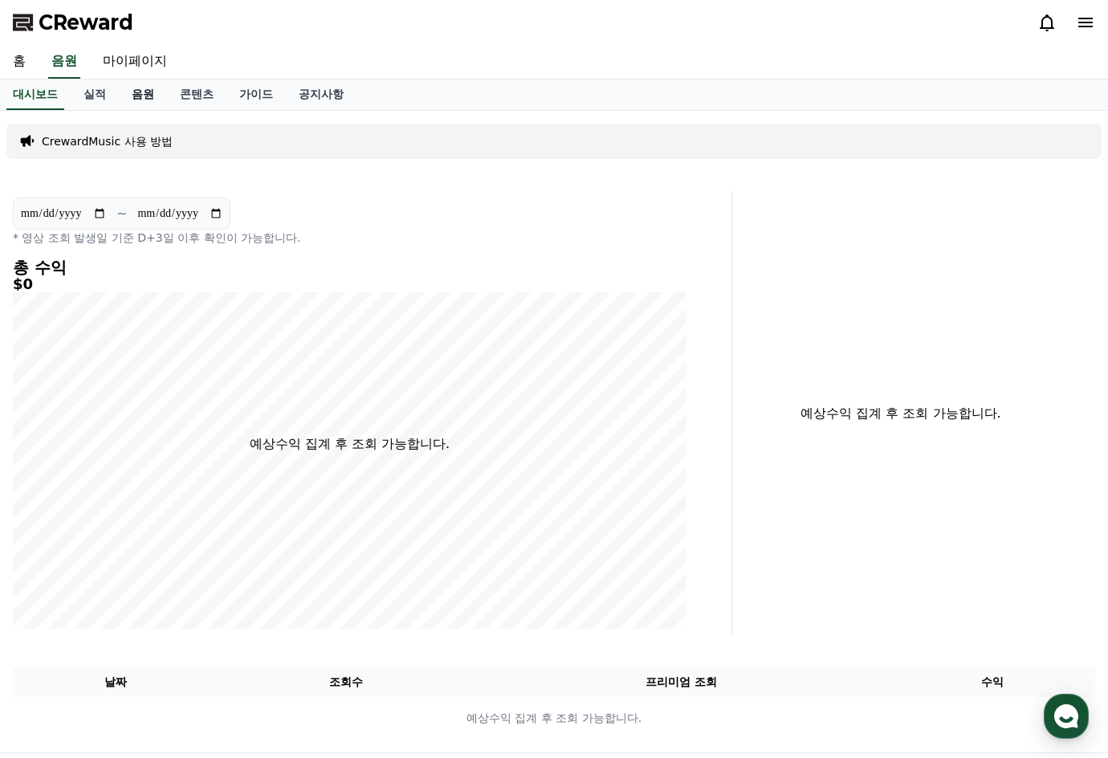
click at [145, 95] on link "음원" at bounding box center [143, 94] width 48 height 31
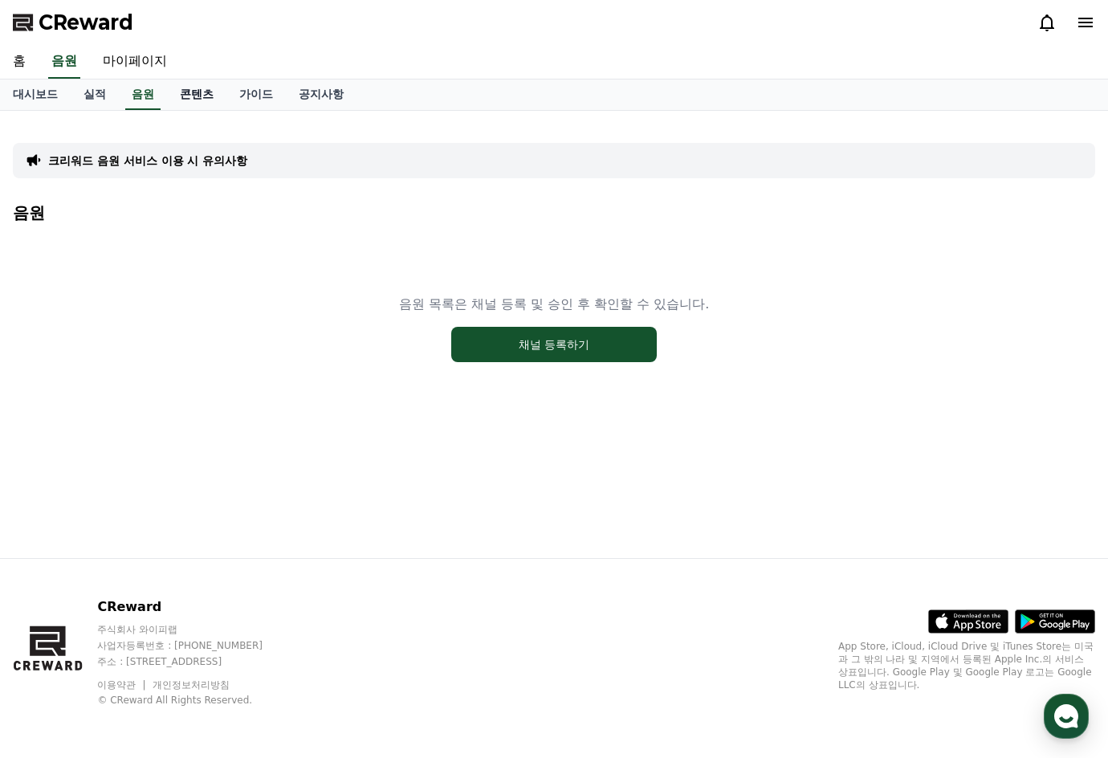
click at [203, 91] on link "콘텐츠" at bounding box center [196, 94] width 59 height 31
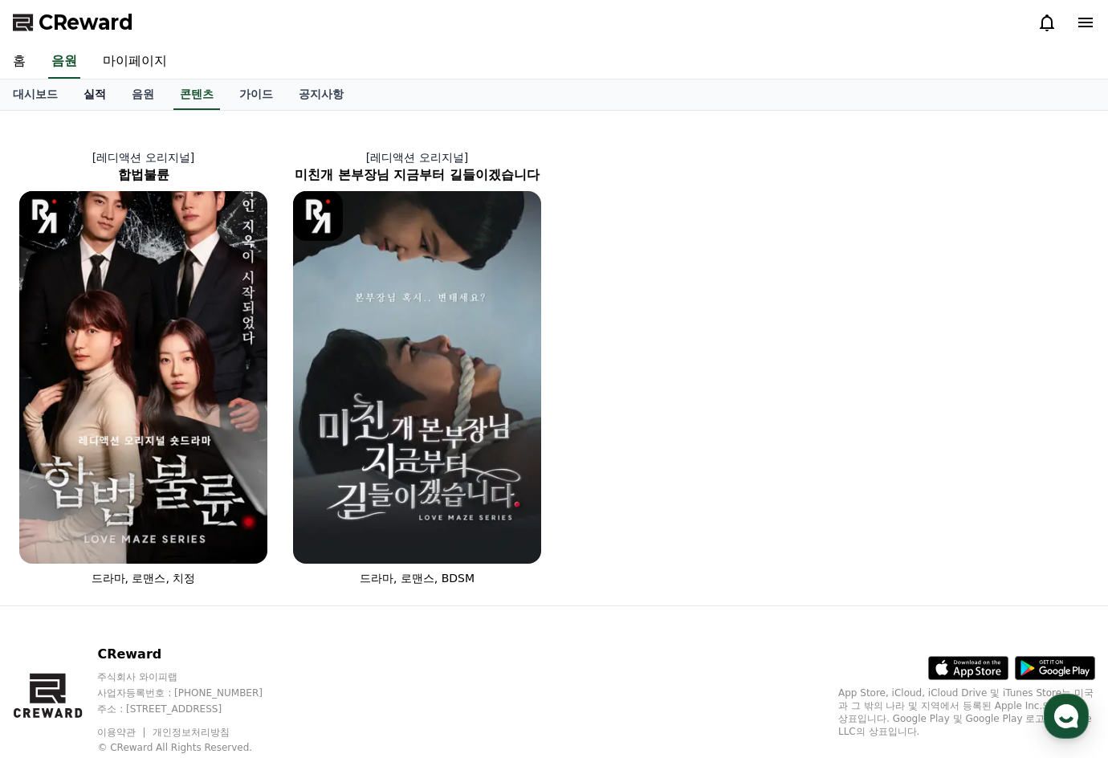
click at [91, 99] on link "실적" at bounding box center [95, 94] width 48 height 31
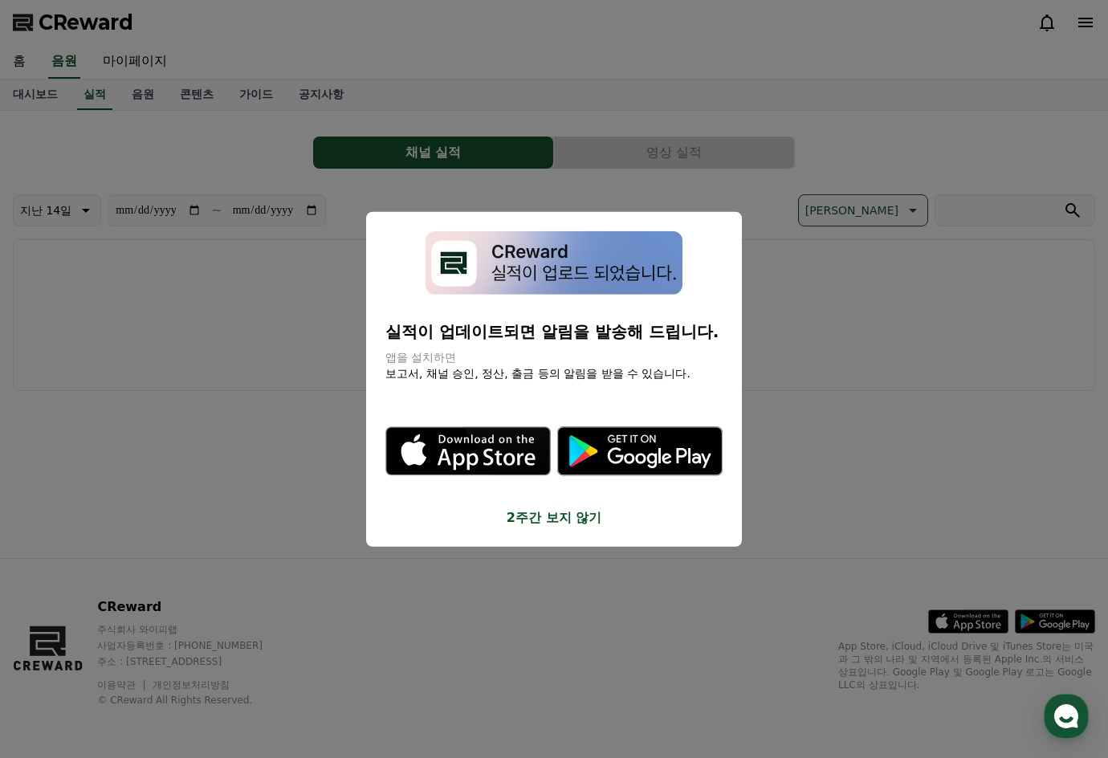
click at [552, 520] on button "2주간 보지 않기" at bounding box center [553, 516] width 337 height 19
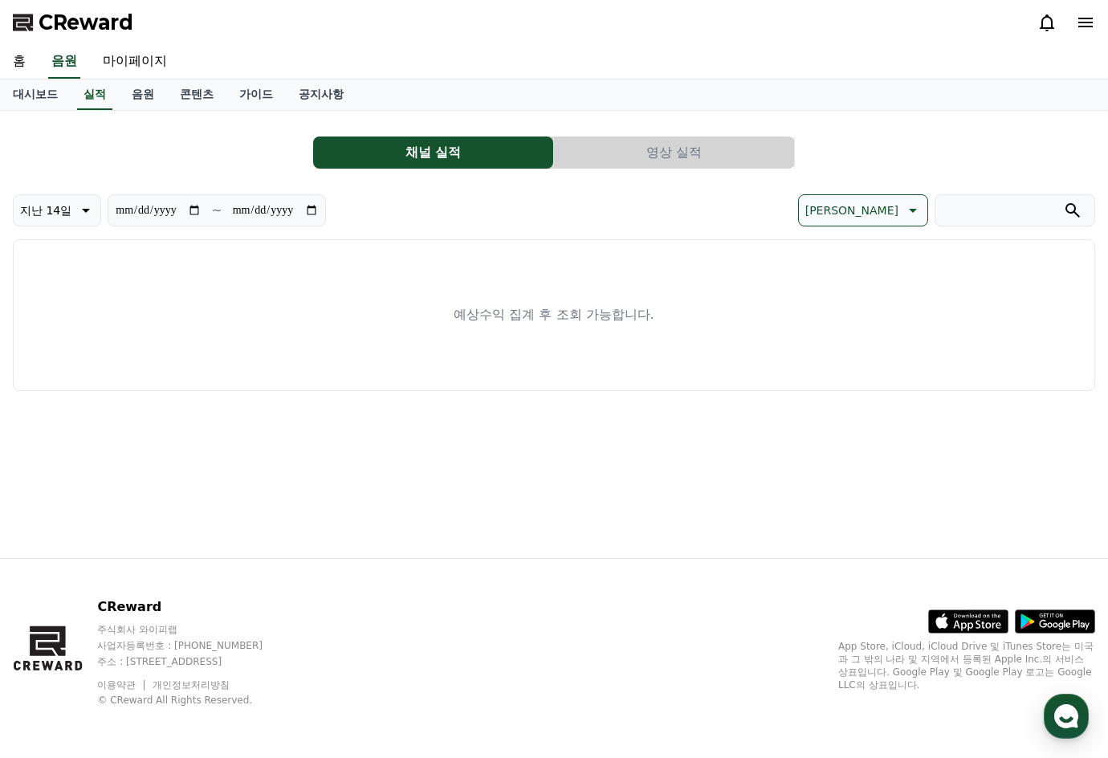
click at [223, 336] on div "예상수익 집계 후 조회 가능합니다." at bounding box center [554, 315] width 1082 height 152
click at [29, 96] on link "대시보드" at bounding box center [35, 94] width 71 height 31
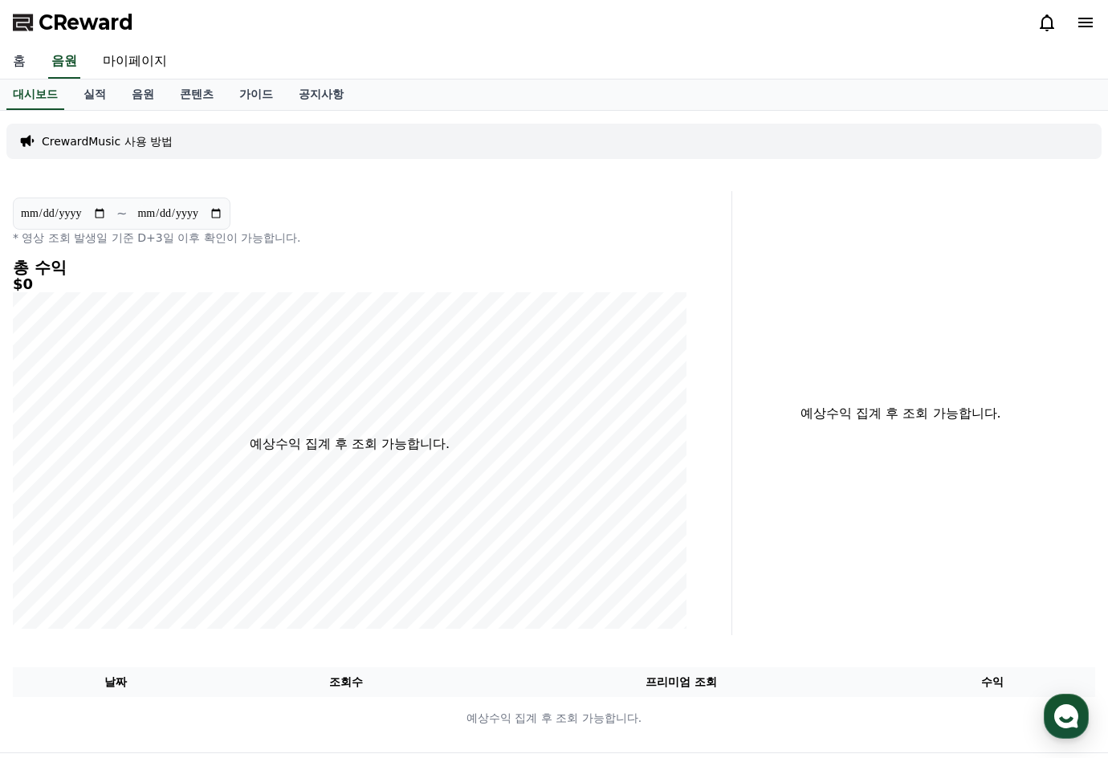
click at [18, 57] on link "홈" at bounding box center [19, 62] width 39 height 34
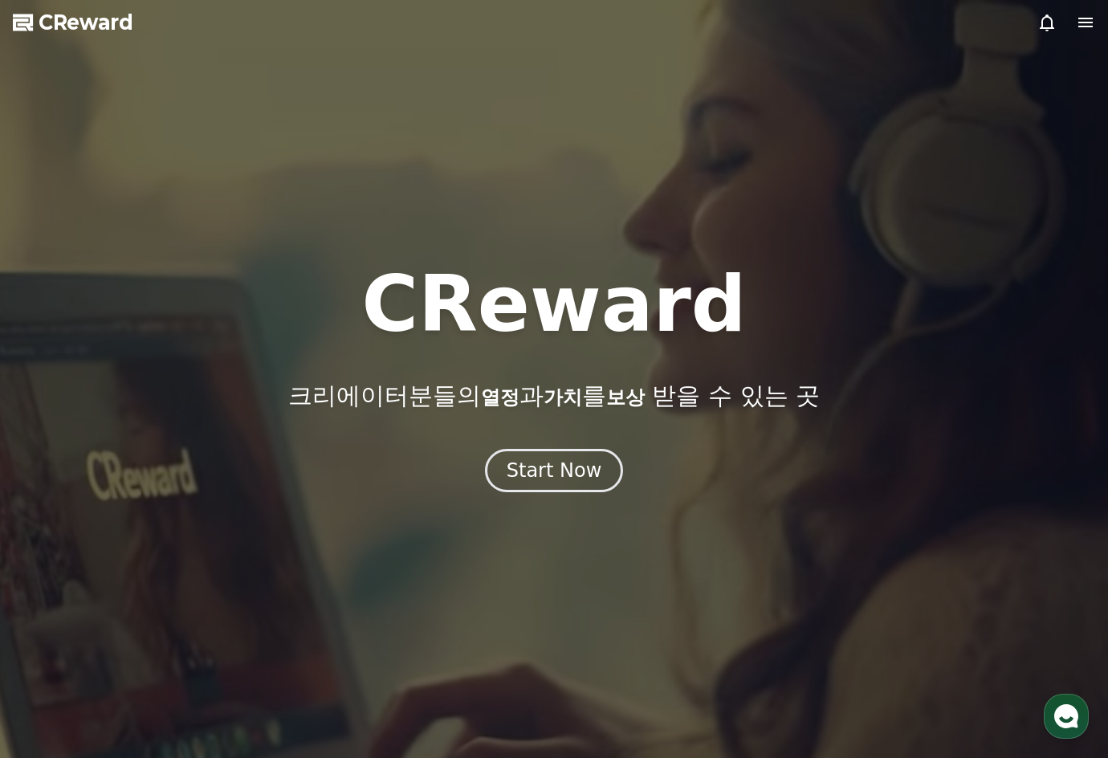
click at [1082, 23] on icon at bounding box center [1085, 23] width 14 height 10
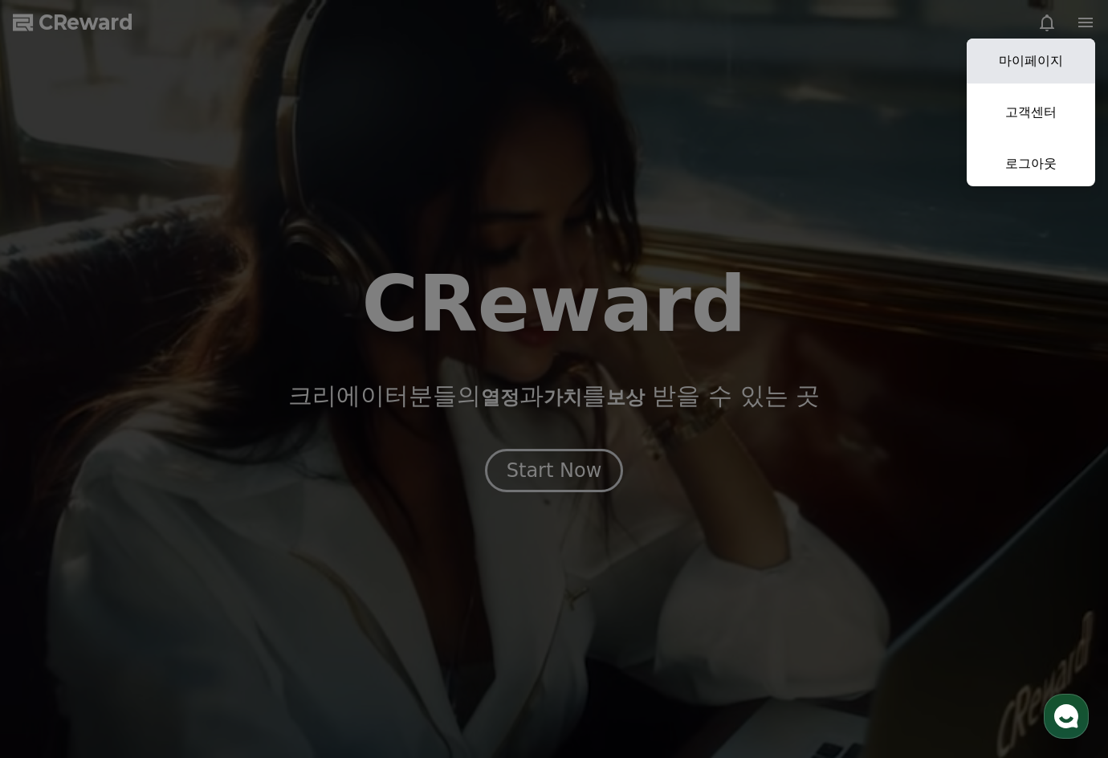
click at [1029, 61] on link "마이페이지" at bounding box center [1031, 61] width 128 height 45
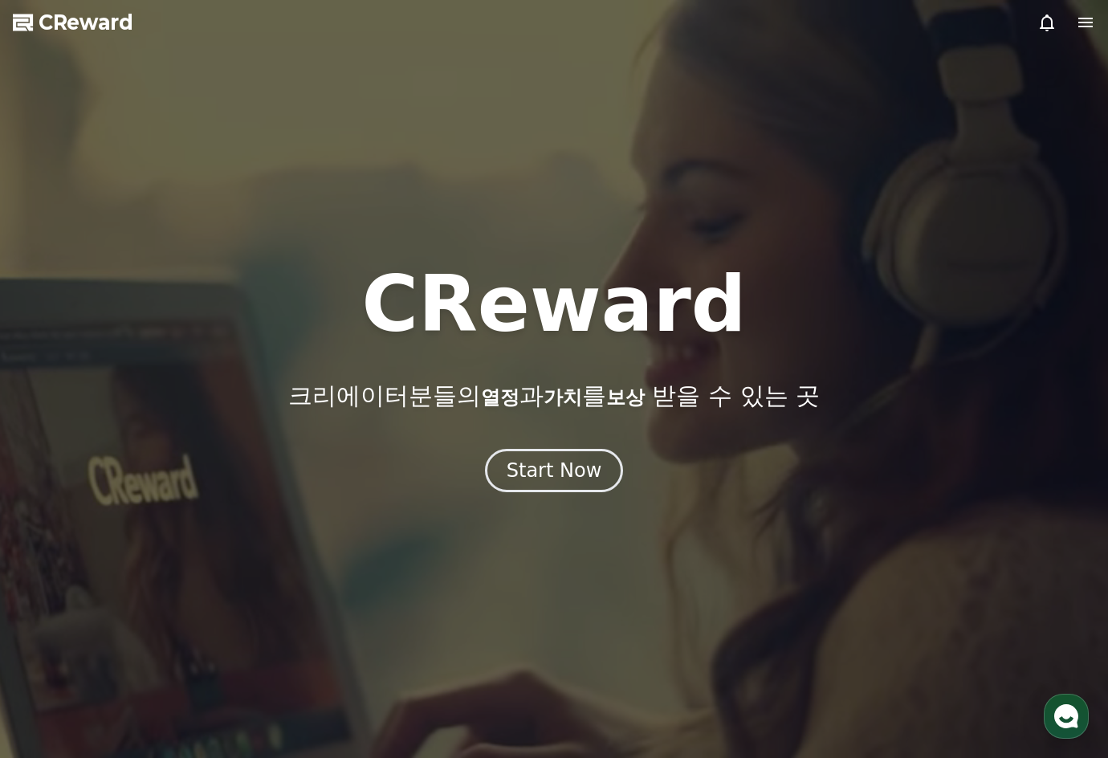
select select "**********"
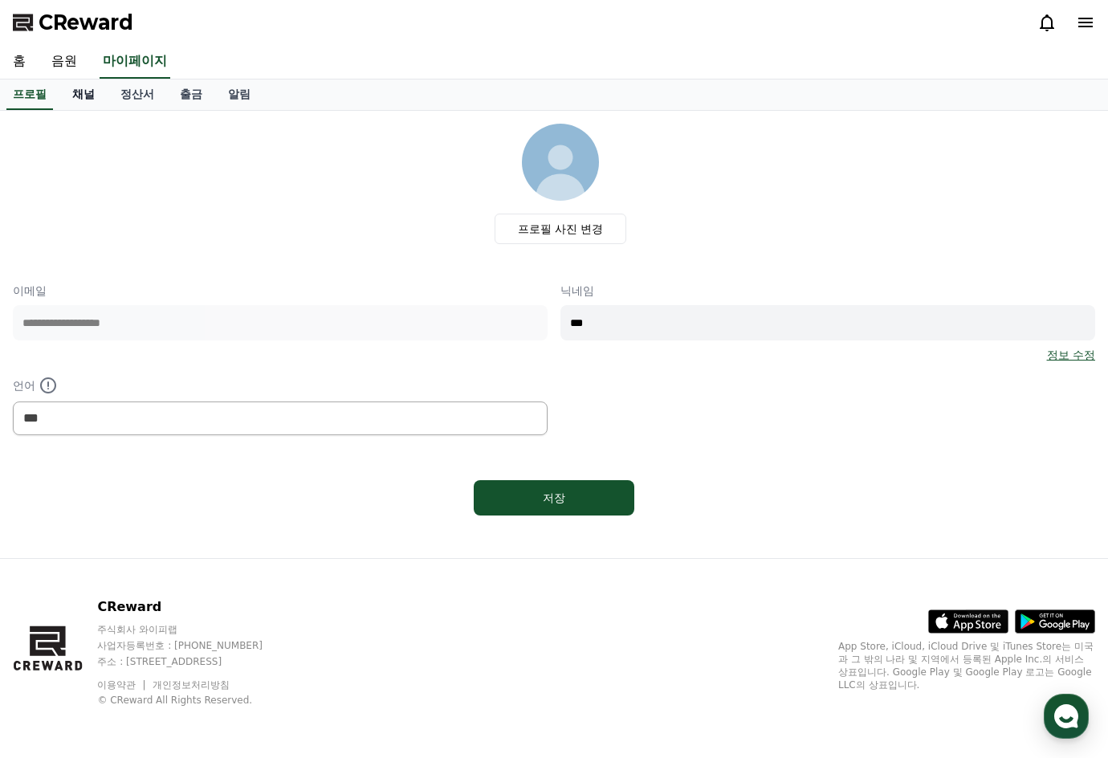
click at [84, 94] on link "채널" at bounding box center [83, 94] width 48 height 31
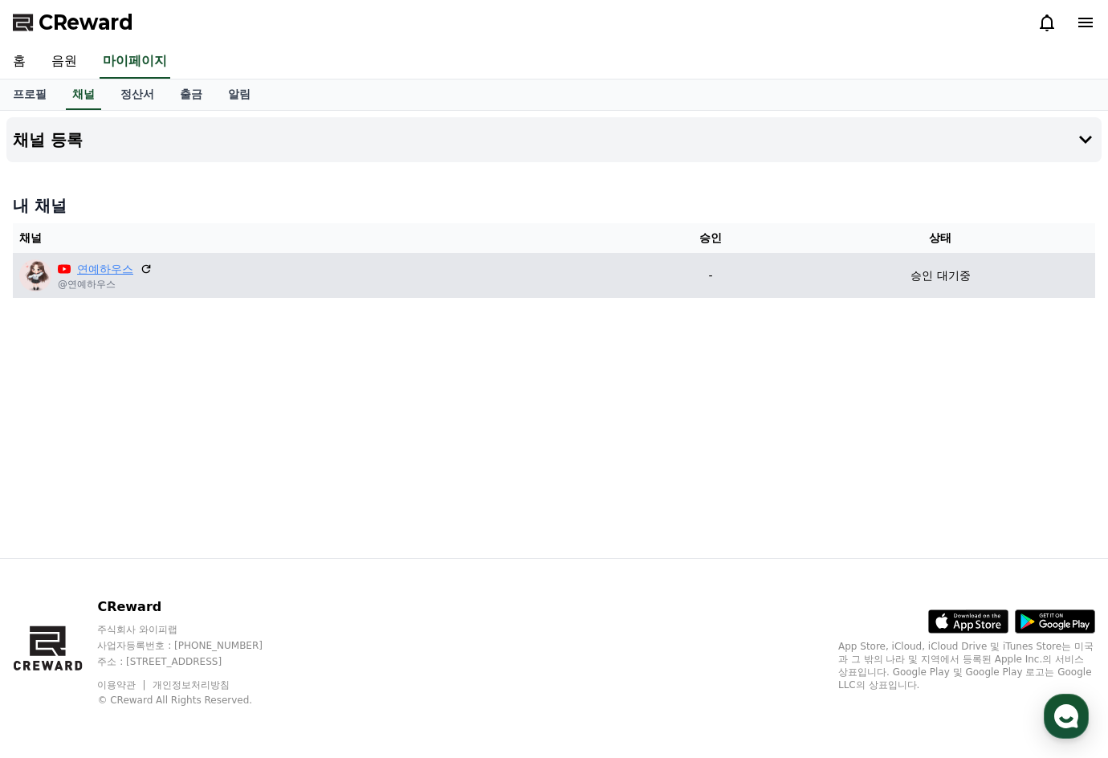
click at [100, 268] on link "연예하우스" at bounding box center [105, 269] width 56 height 17
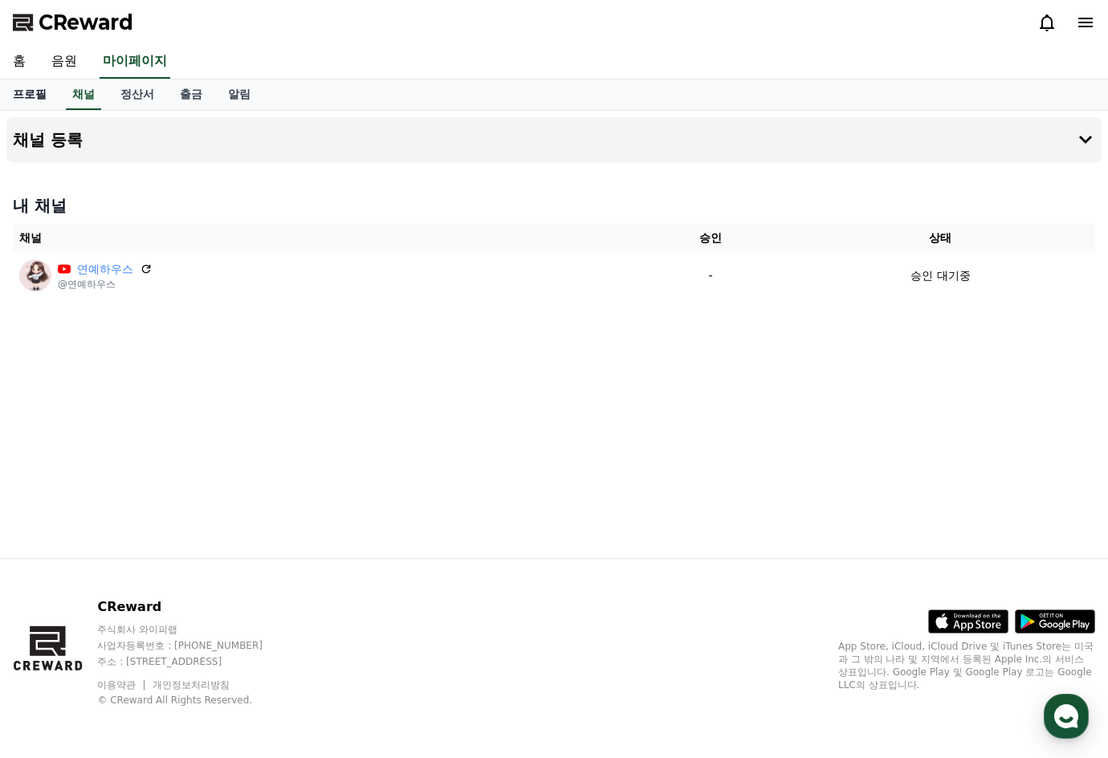
click at [35, 98] on link "프로필" at bounding box center [29, 94] width 59 height 31
select select "**********"
